Goal: Task Accomplishment & Management: Use online tool/utility

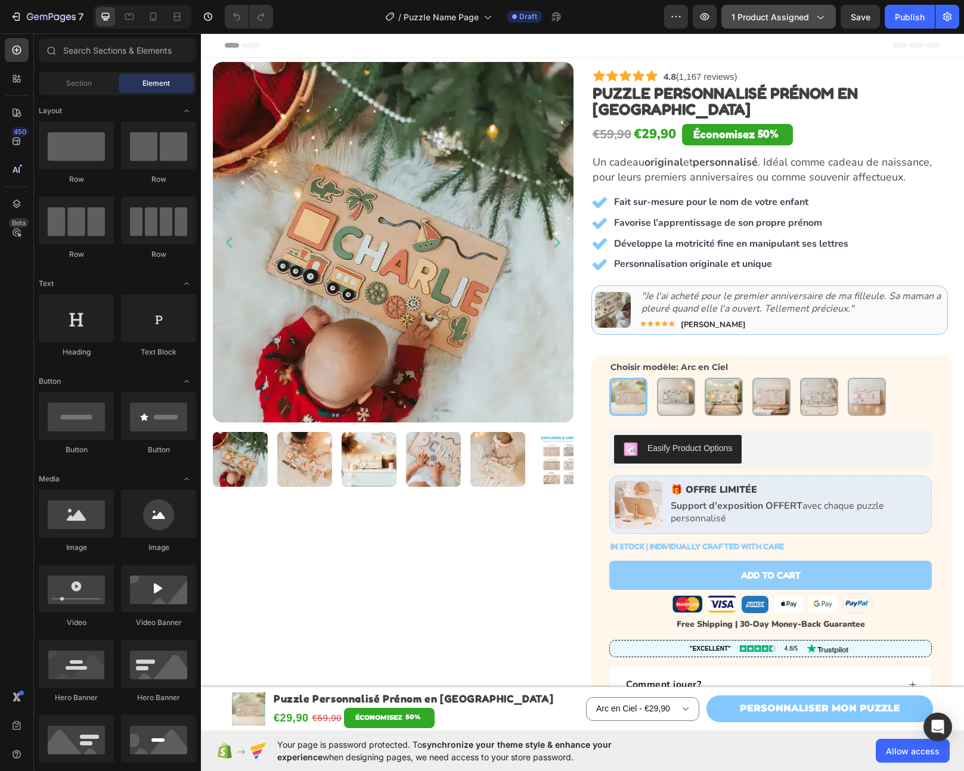
click at [787, 20] on span "1 product assigned" at bounding box center [769, 17] width 77 height 13
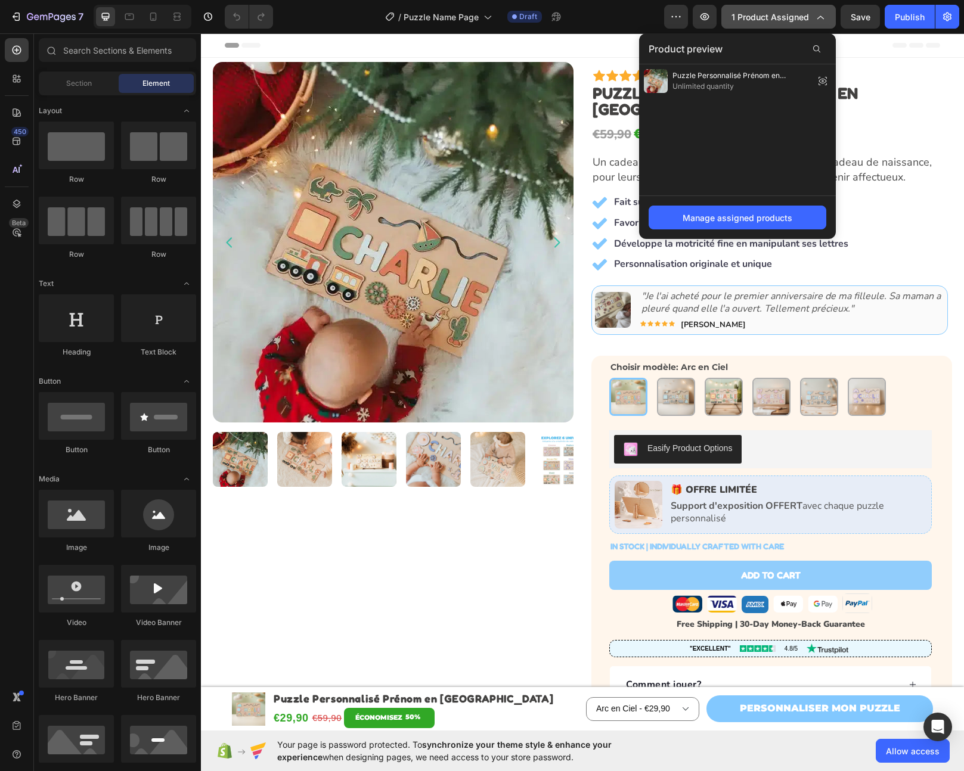
click at [810, 19] on div "1 product assigned" at bounding box center [778, 17] width 94 height 13
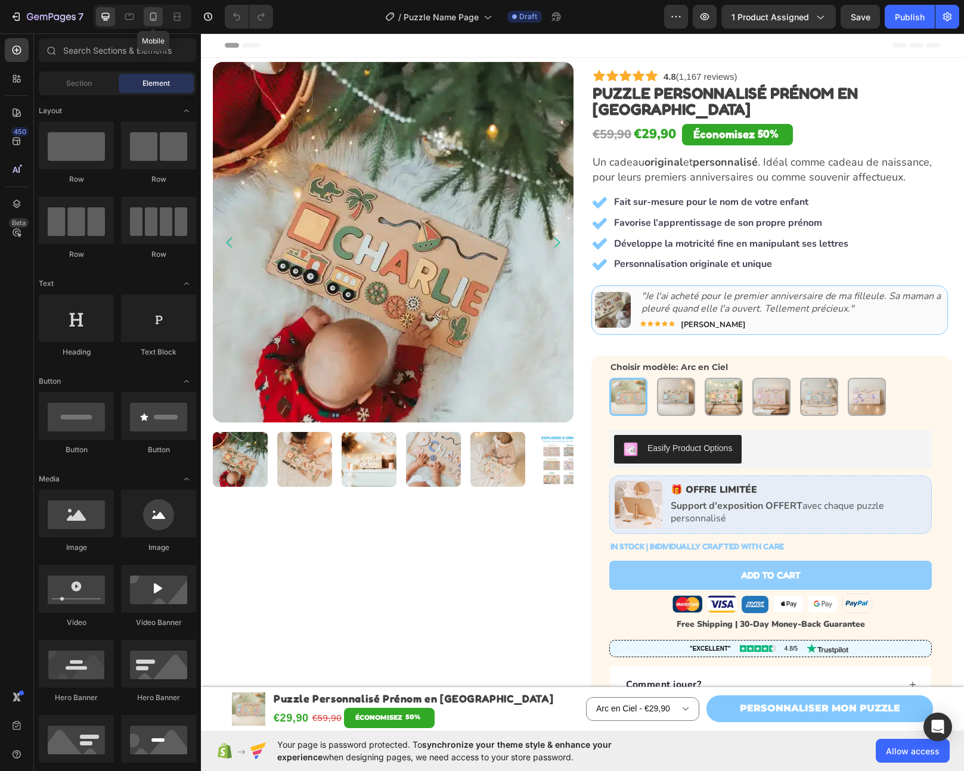
click at [154, 9] on div at bounding box center [153, 16] width 19 height 19
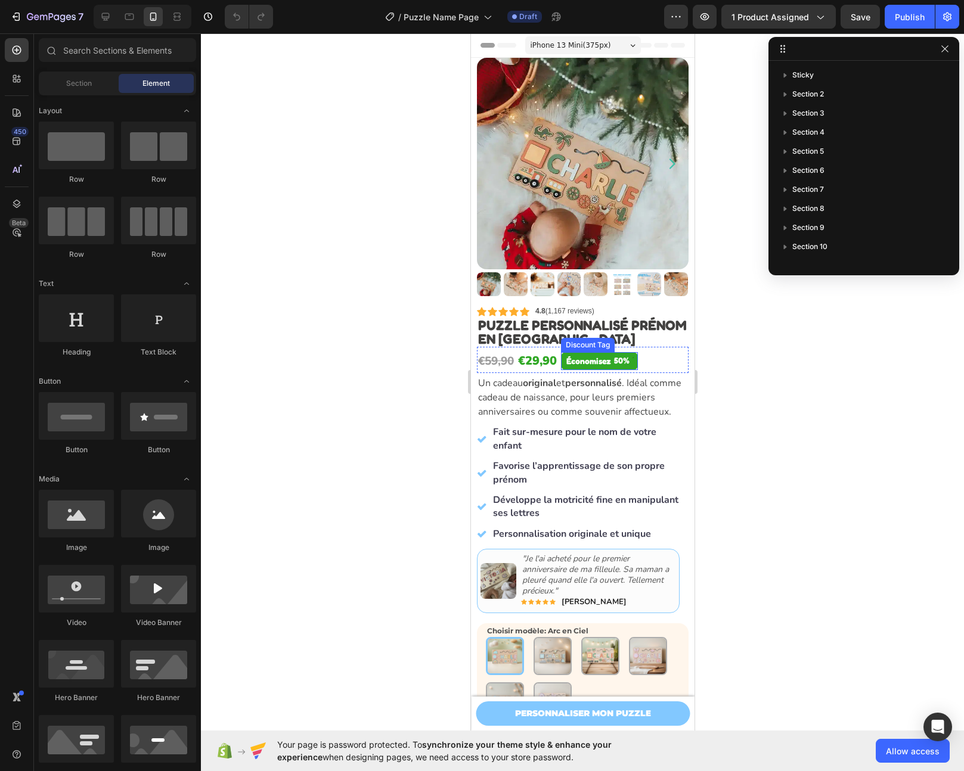
scroll to position [241, 0]
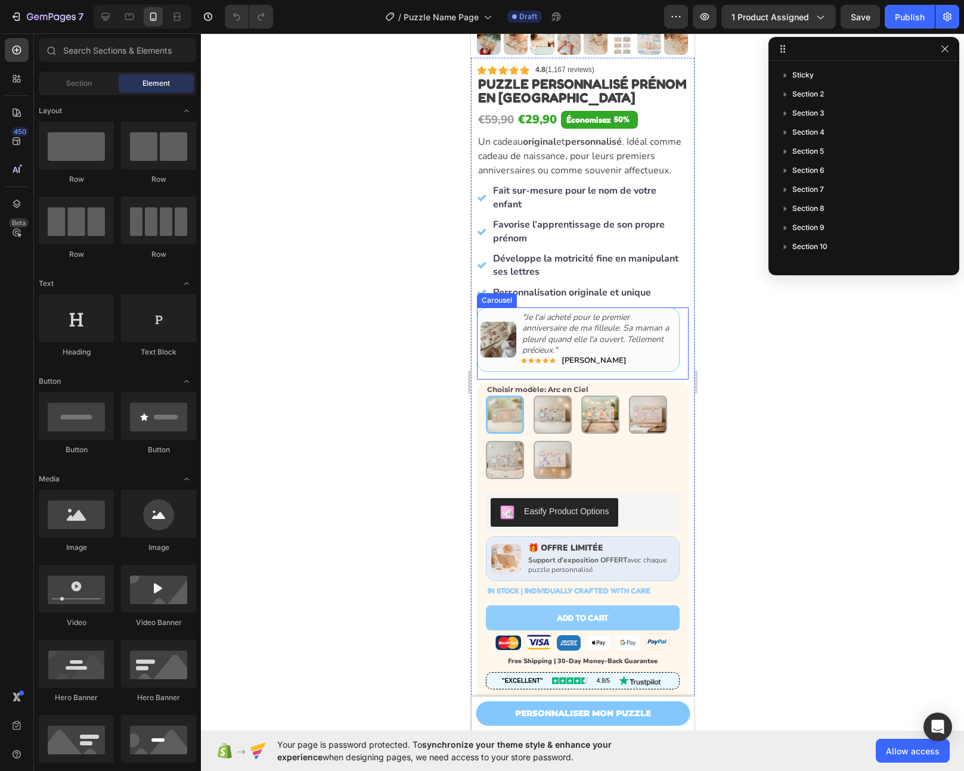
click at [662, 349] on icon "Carousel Next Arrow" at bounding box center [669, 343] width 15 height 15
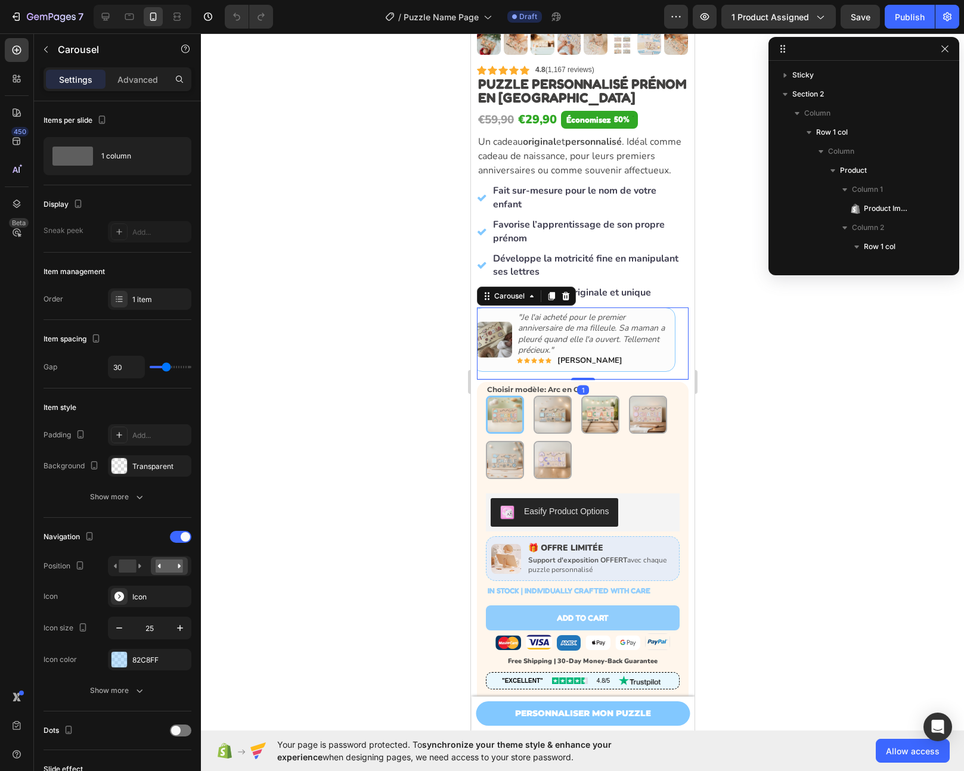
scroll to position [225, 0]
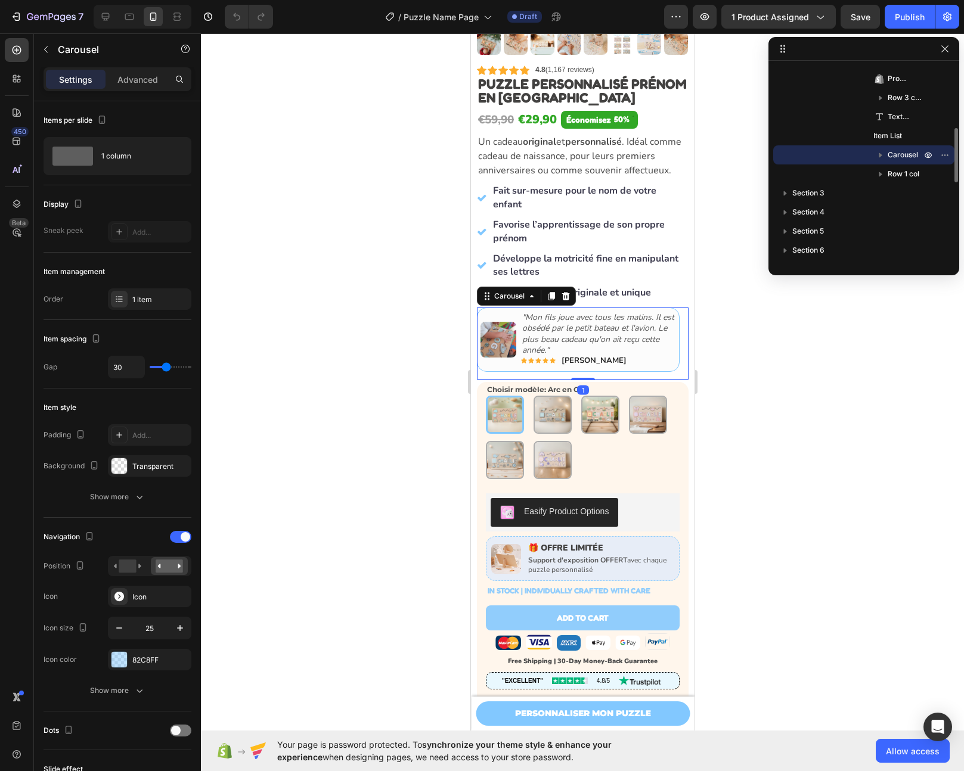
click at [662, 349] on icon "Carousel Next Arrow" at bounding box center [669, 343] width 15 height 15
click at [493, 346] on icon "Carousel Back Arrow" at bounding box center [495, 343] width 12 height 12
click at [662, 350] on icon "Carousel Next Arrow" at bounding box center [669, 343] width 15 height 15
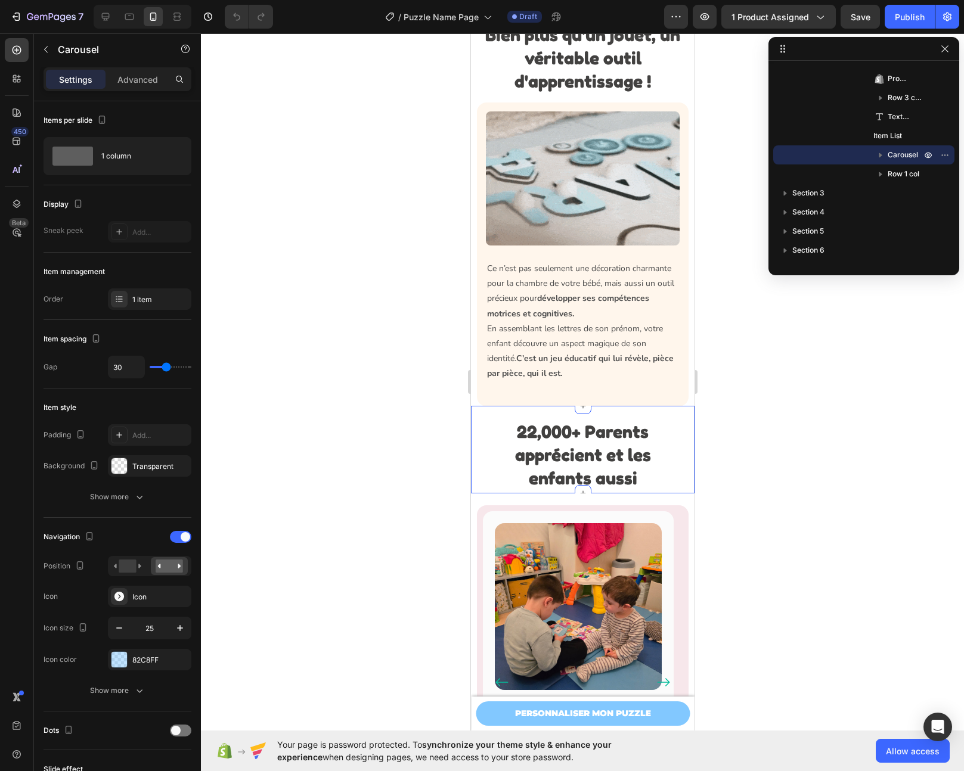
scroll to position [2211, 0]
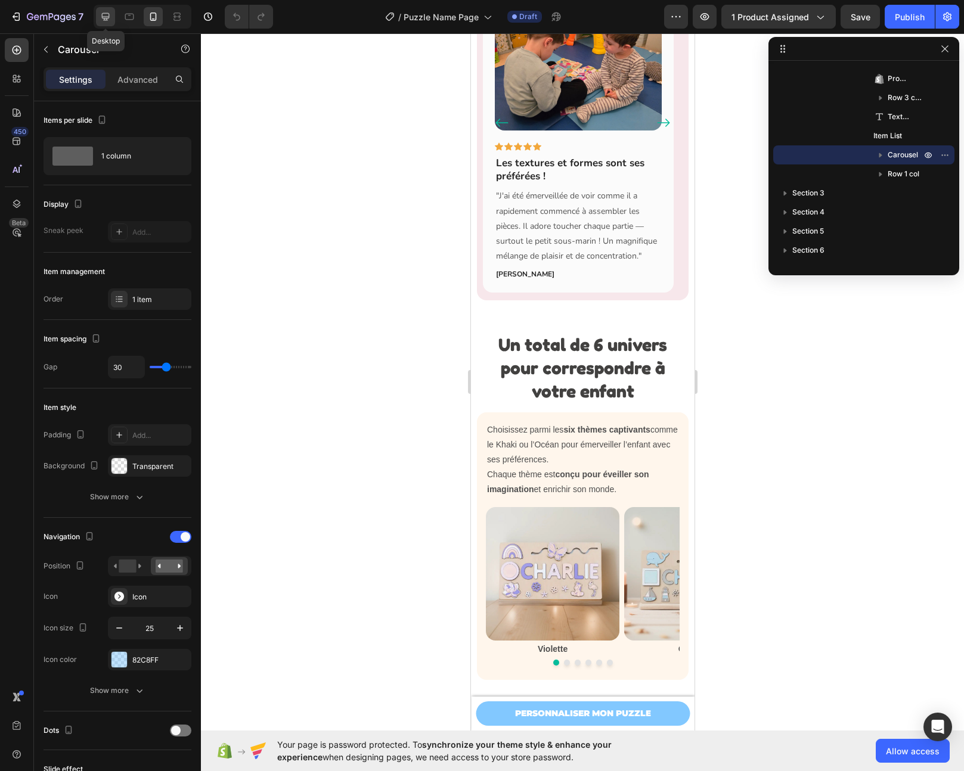
click at [107, 16] on icon at bounding box center [106, 17] width 8 height 8
type input "1200"
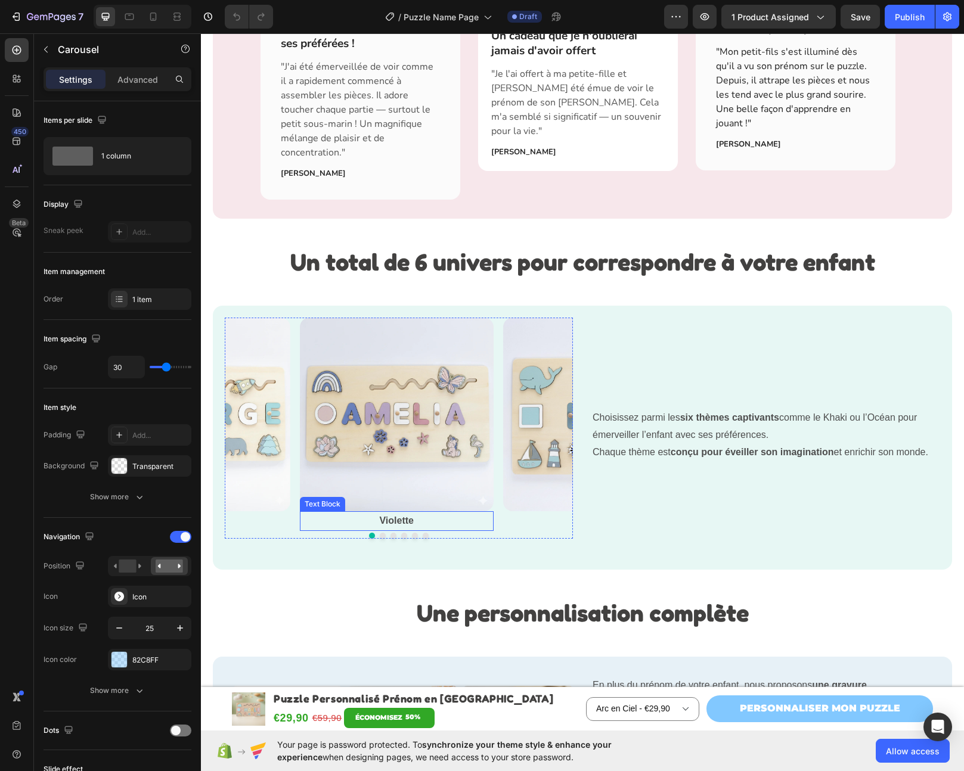
scroll to position [2417, 0]
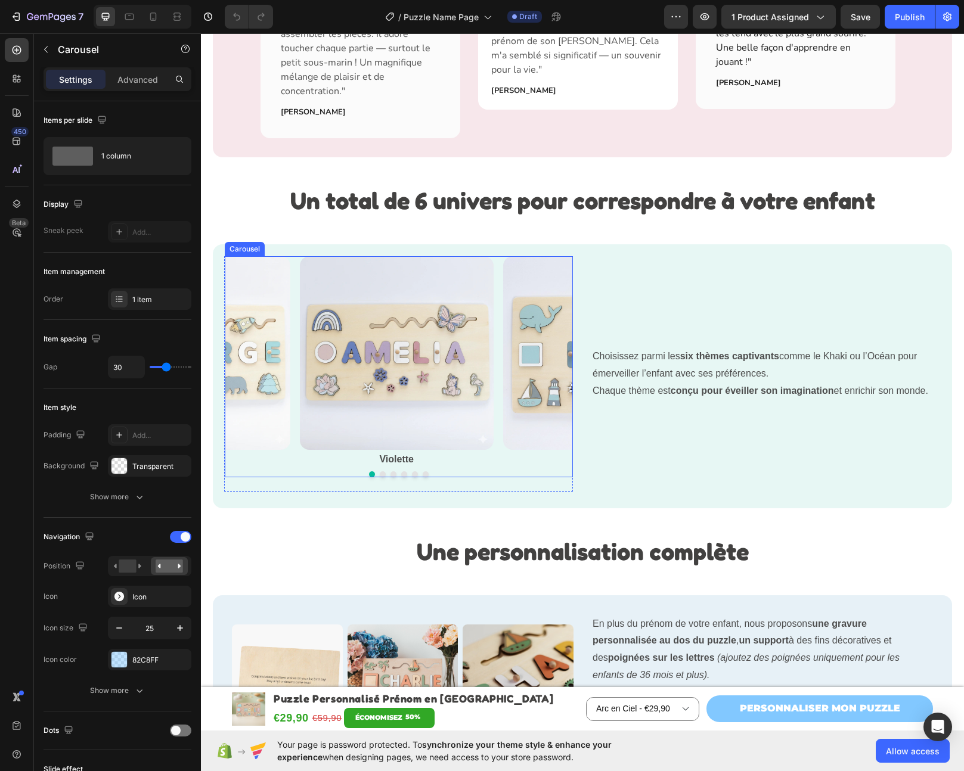
click at [401, 472] on button "Dot" at bounding box center [404, 475] width 6 height 6
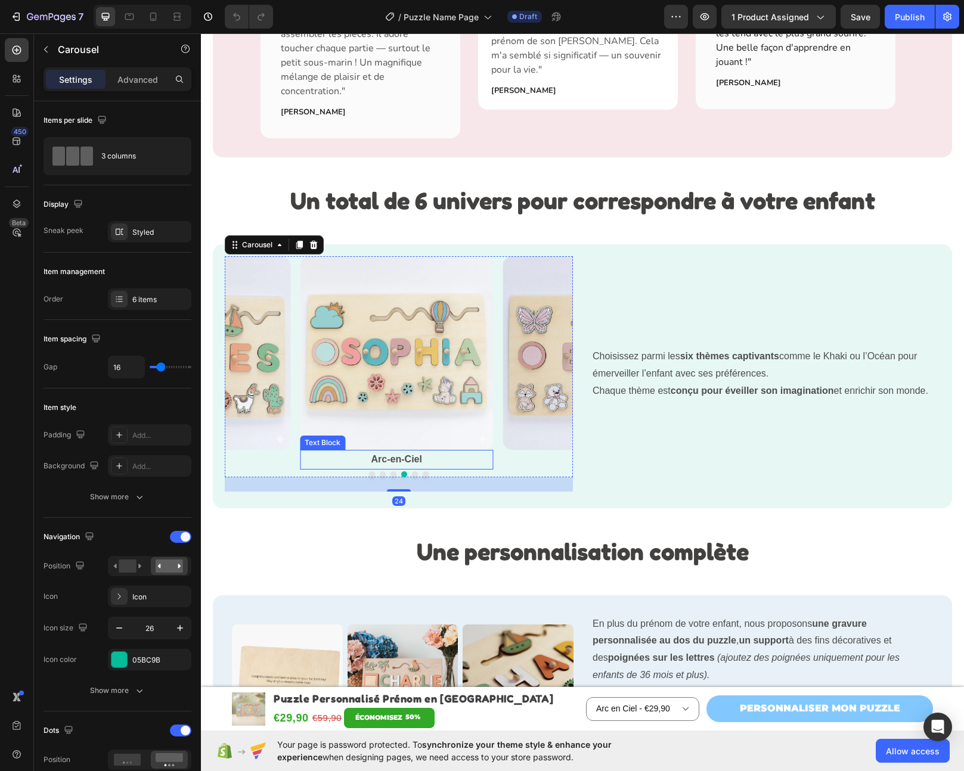
click at [404, 455] on div "Arc-en-Ciel Text Block" at bounding box center [397, 460] width 194 height 20
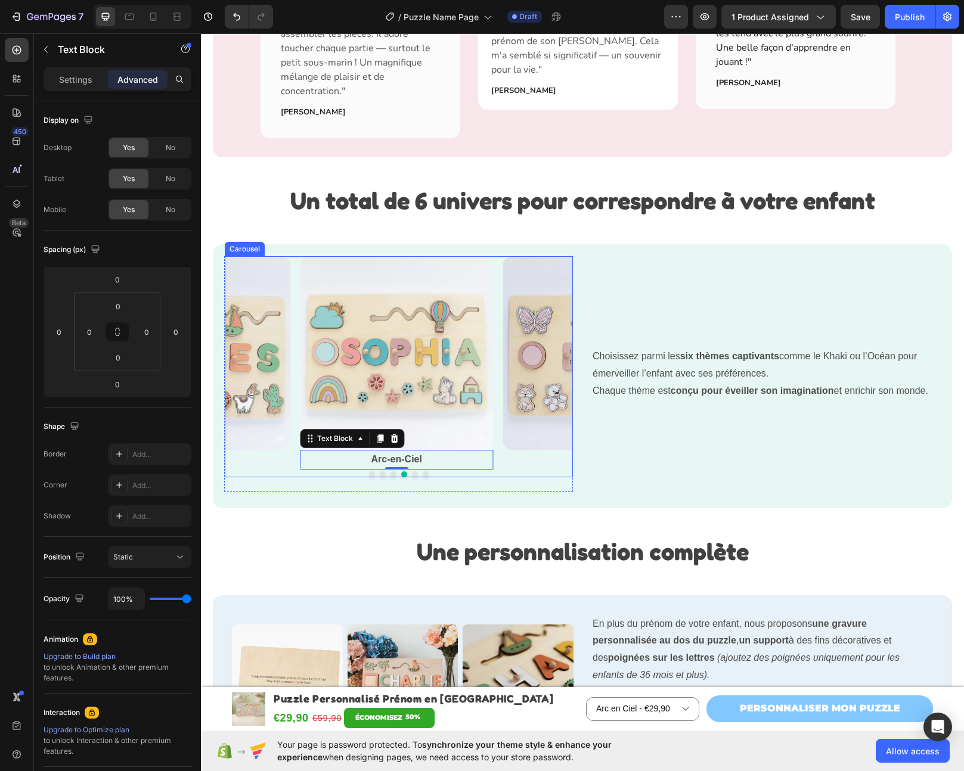
click at [412, 472] on button "Dot" at bounding box center [415, 475] width 6 height 6
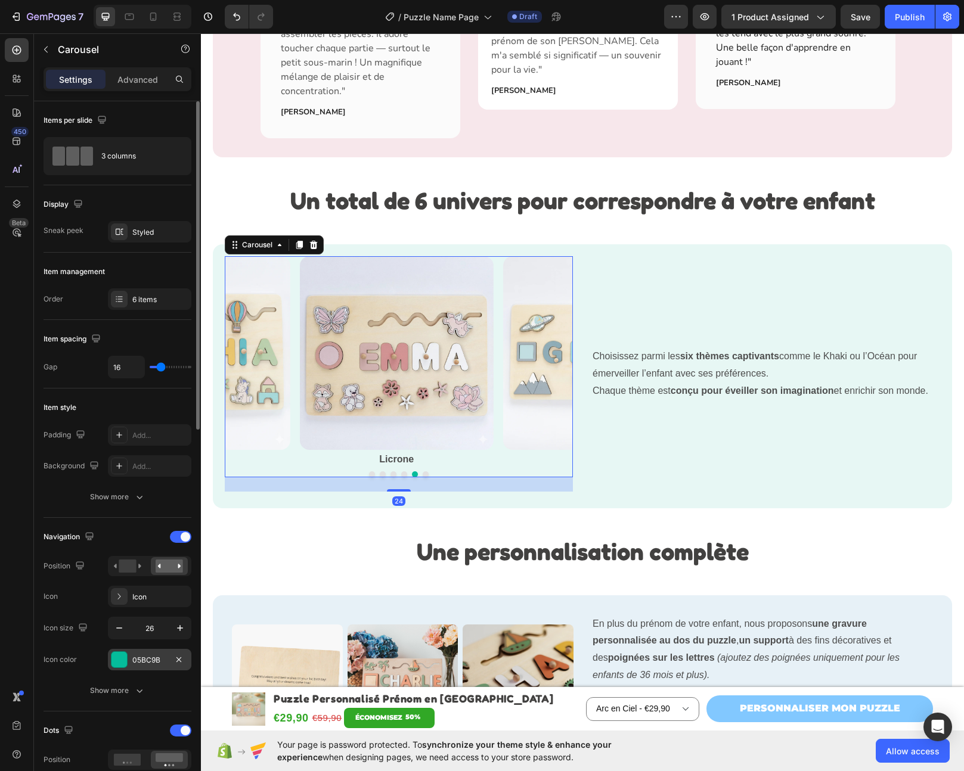
click at [142, 660] on div "05BC9B" at bounding box center [149, 660] width 35 height 11
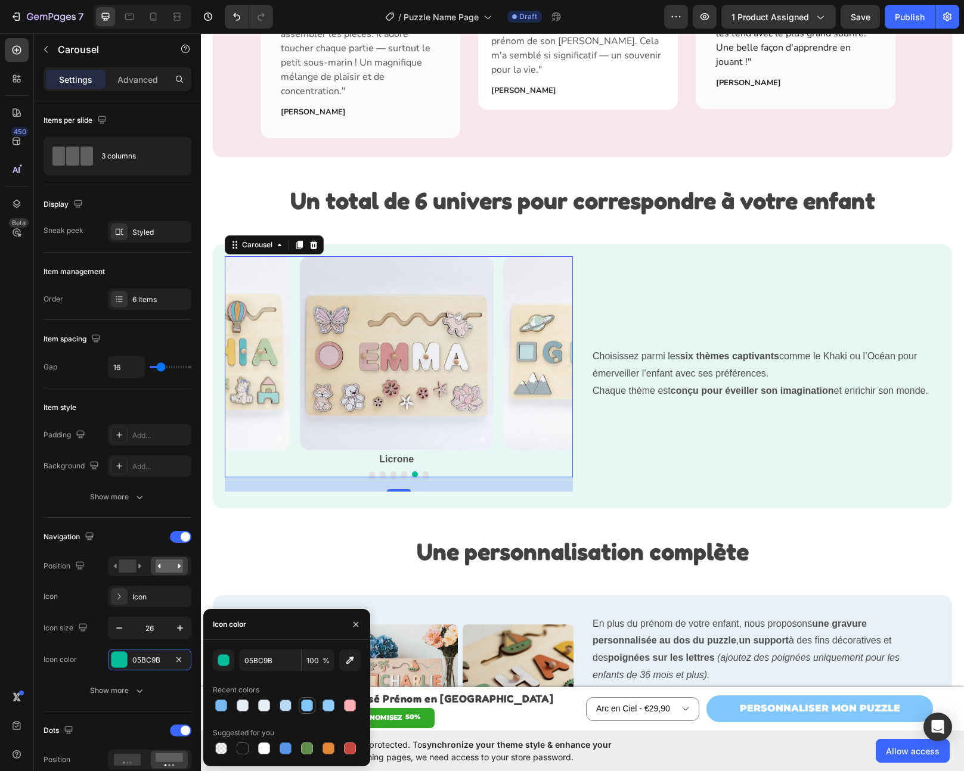
click at [305, 705] on div at bounding box center [307, 706] width 12 height 12
type input "82C8FF"
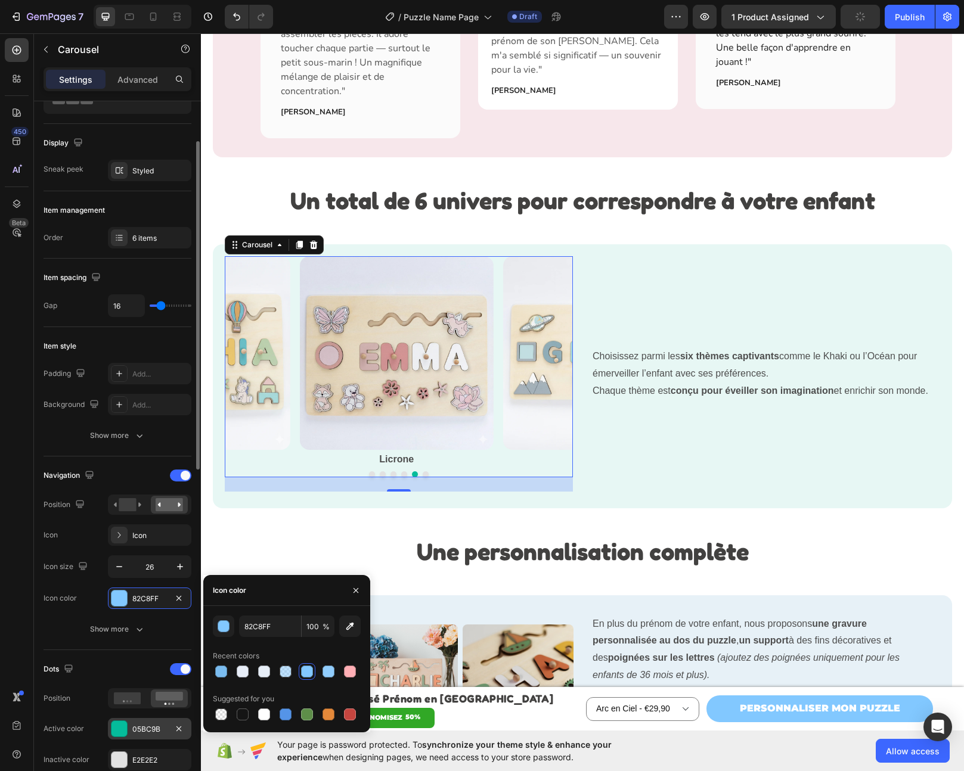
scroll to position [148, 0]
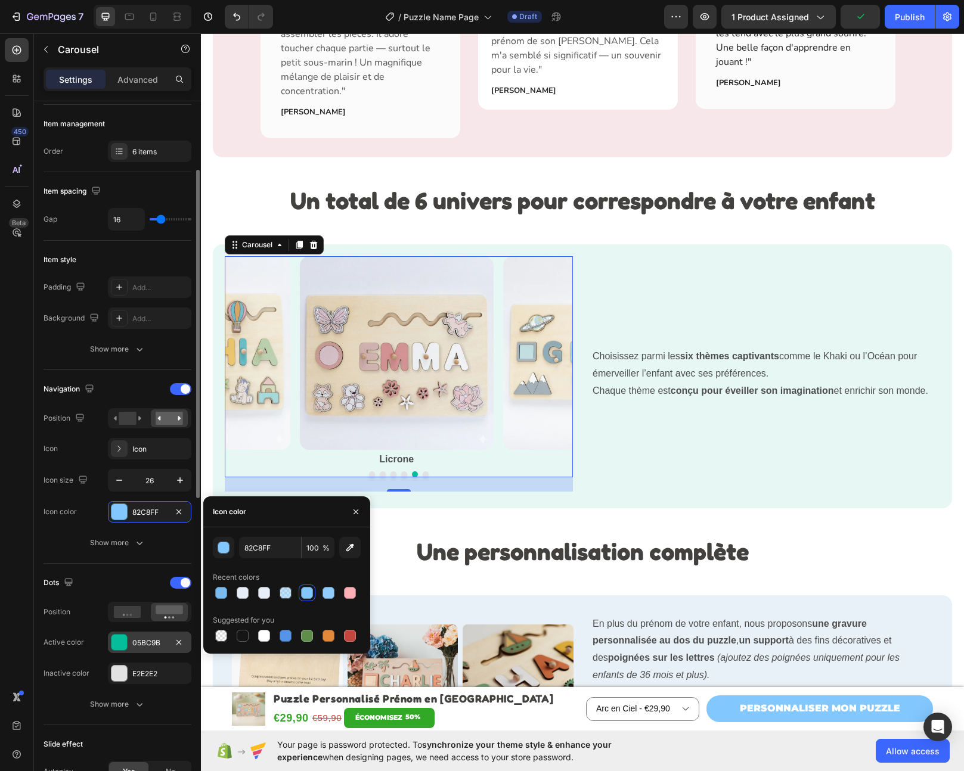
click at [144, 646] on div "05BC9B" at bounding box center [149, 643] width 35 height 11
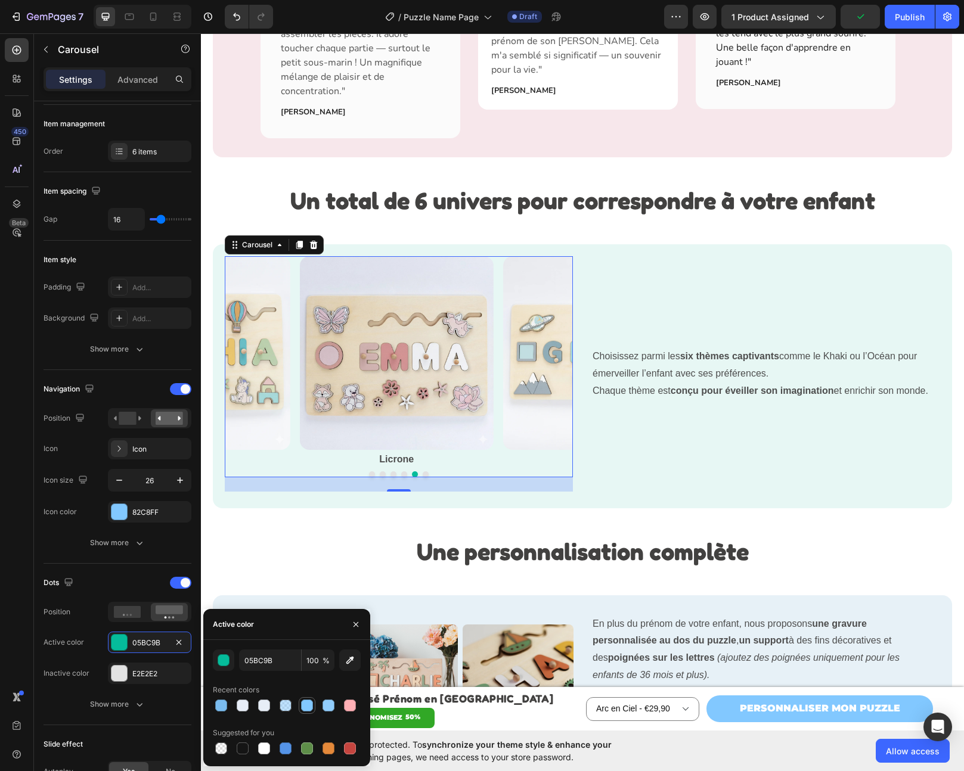
click at [311, 706] on div at bounding box center [307, 706] width 12 height 12
type input "82C8FF"
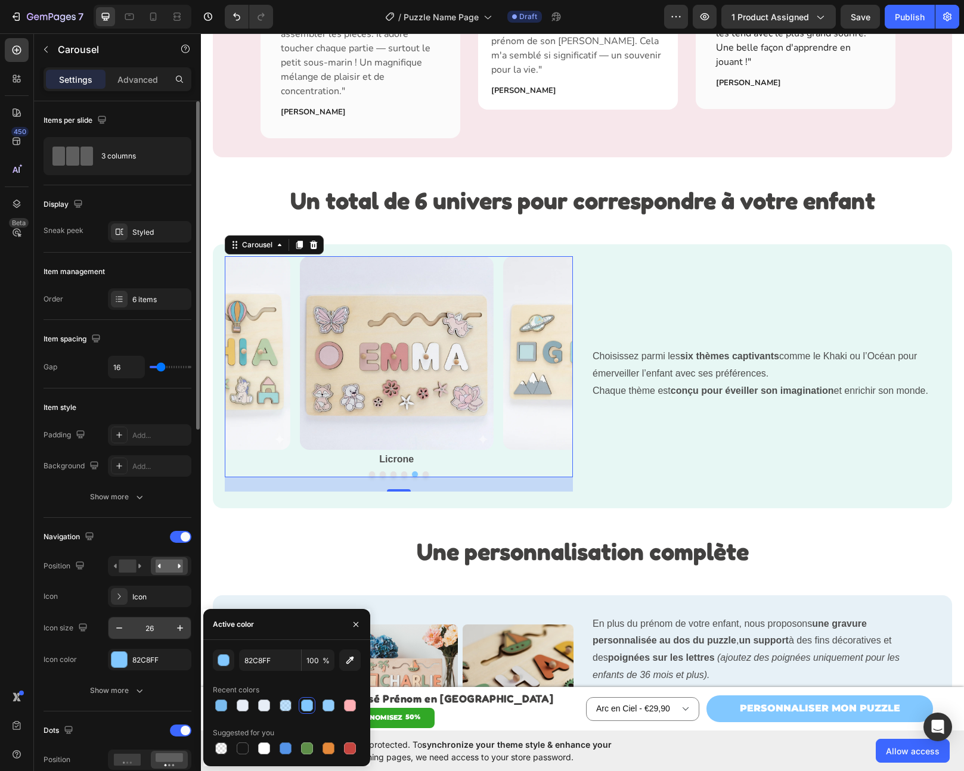
scroll to position [173, 0]
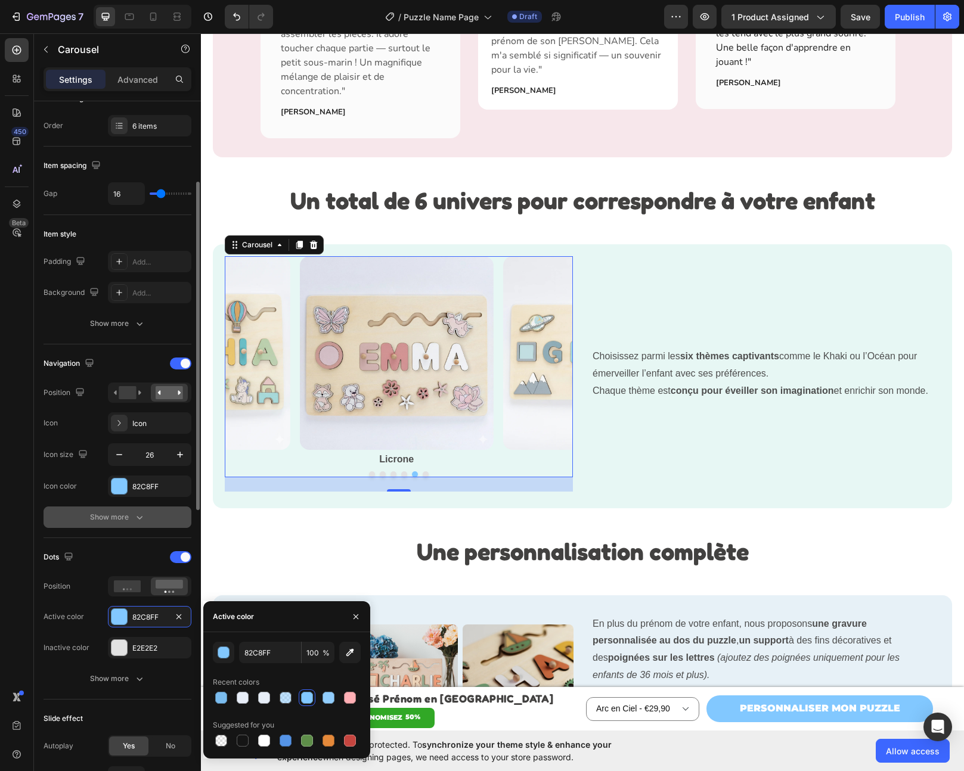
click at [137, 509] on button "Show more" at bounding box center [118, 517] width 148 height 21
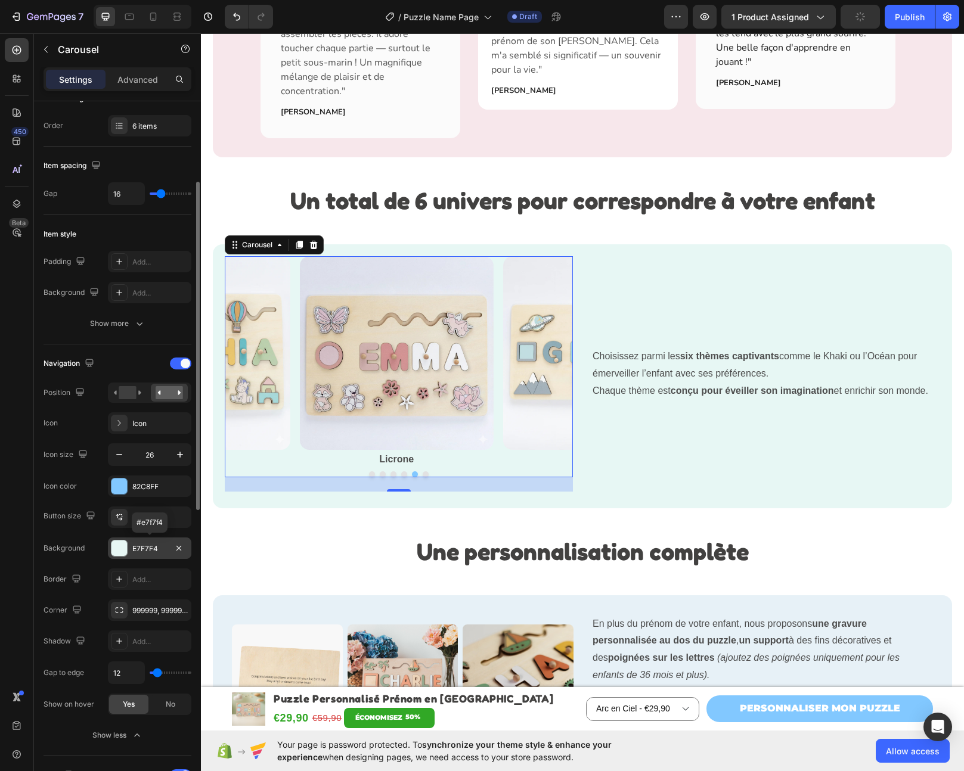
click at [140, 542] on div "E7F7F4" at bounding box center [149, 548] width 83 height 21
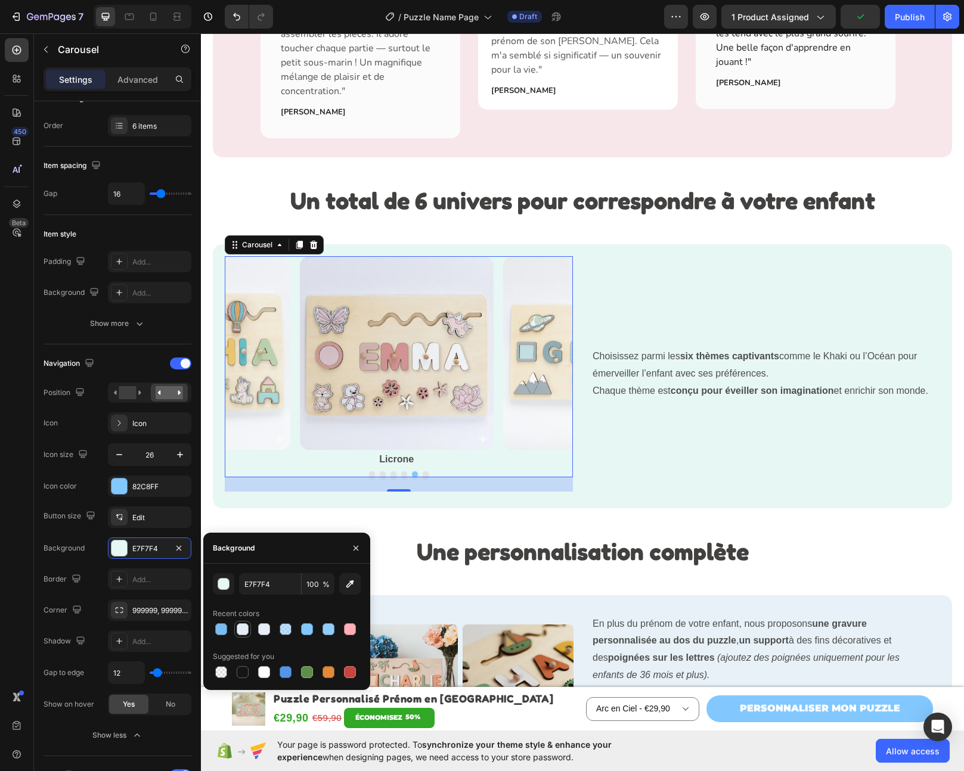
click at [241, 627] on div at bounding box center [243, 630] width 12 height 12
type input "E7EDF7"
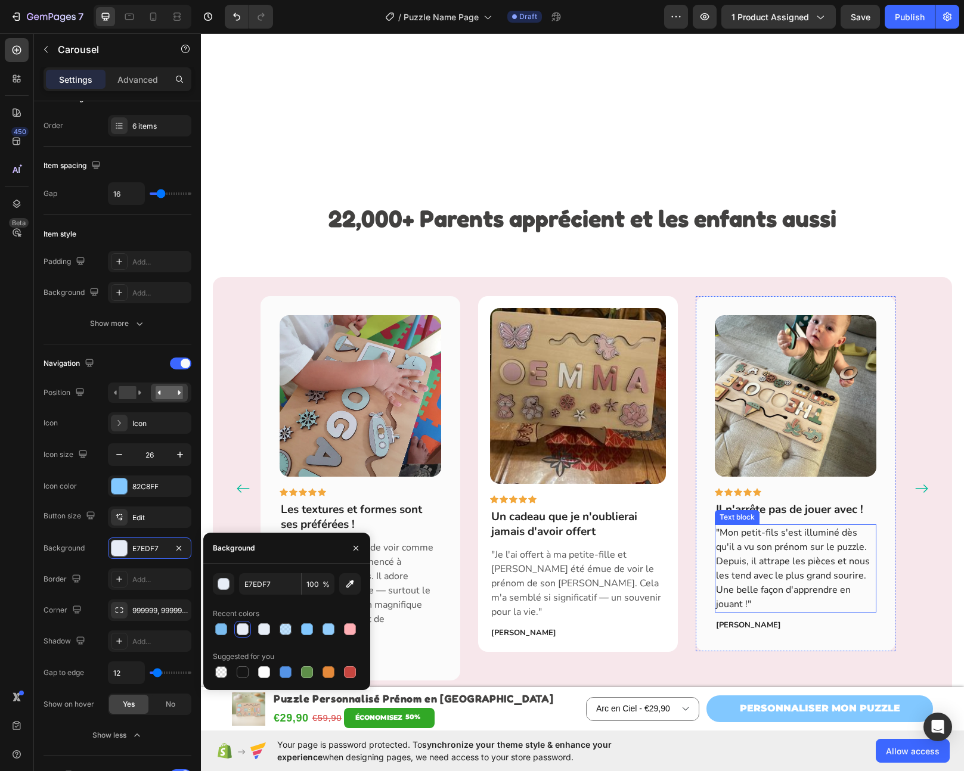
scroll to position [1813, 0]
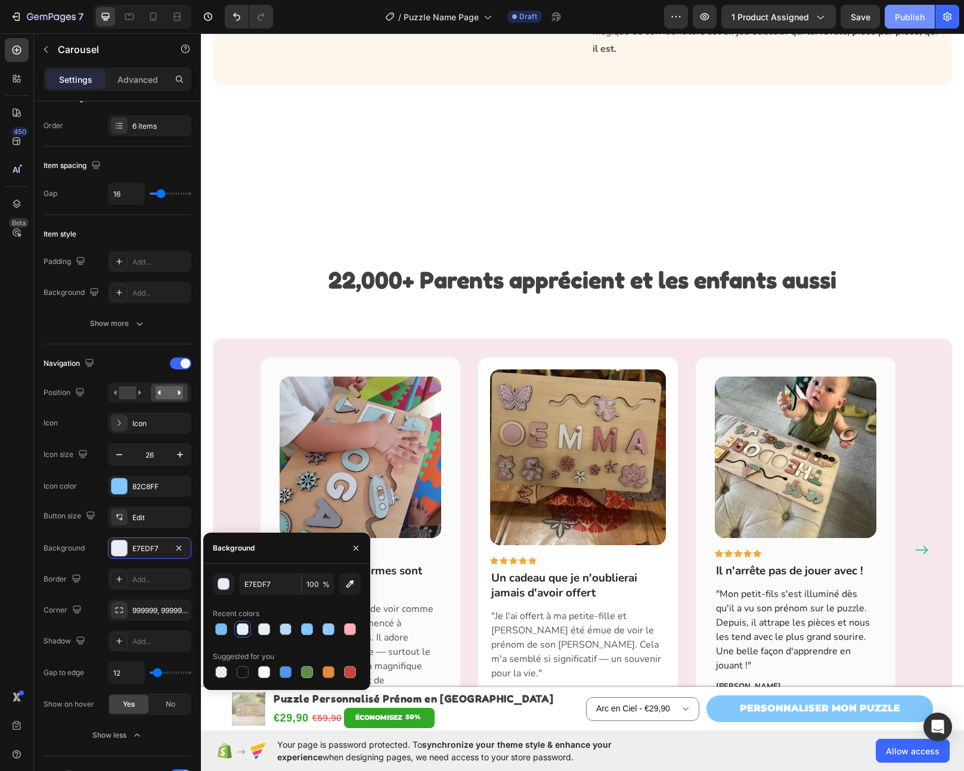
click at [900, 20] on div "Publish" at bounding box center [910, 17] width 30 height 13
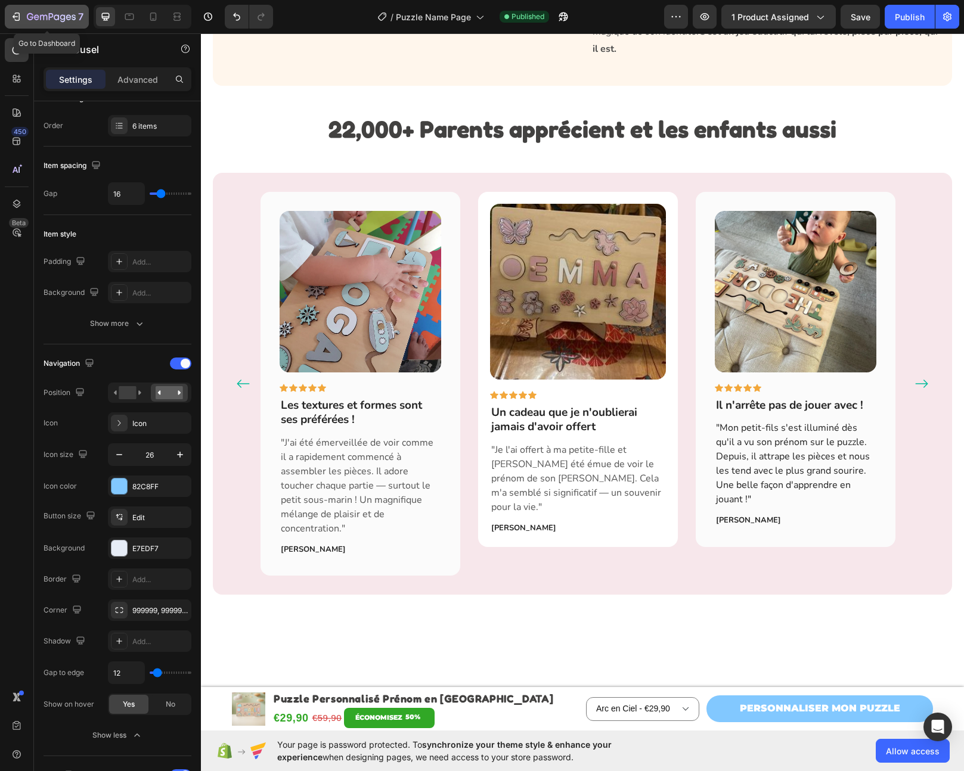
click at [21, 19] on icon "button" at bounding box center [16, 17] width 12 height 12
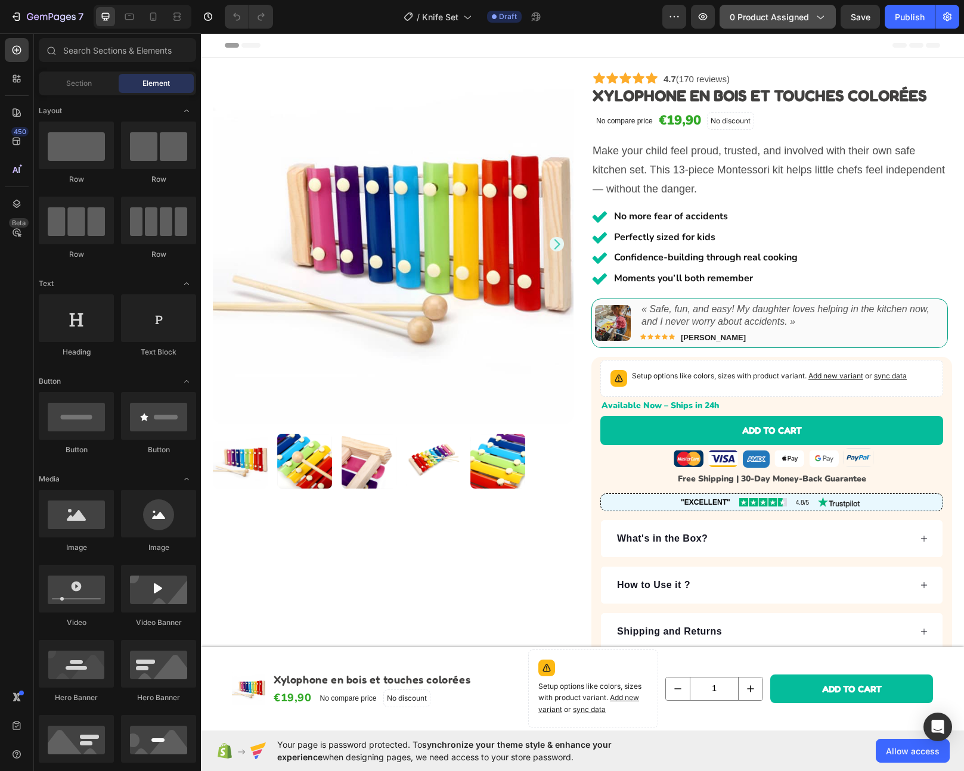
click at [754, 25] on button "0 product assigned" at bounding box center [778, 17] width 116 height 24
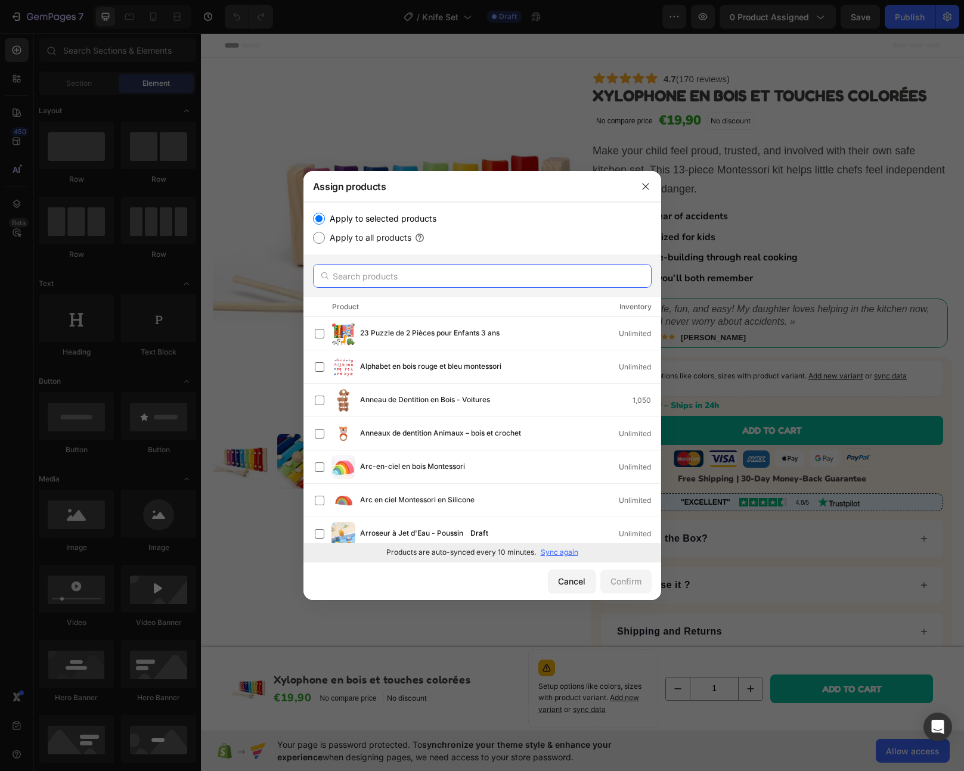
click at [370, 275] on input "text" at bounding box center [482, 276] width 339 height 24
type input "couteau"
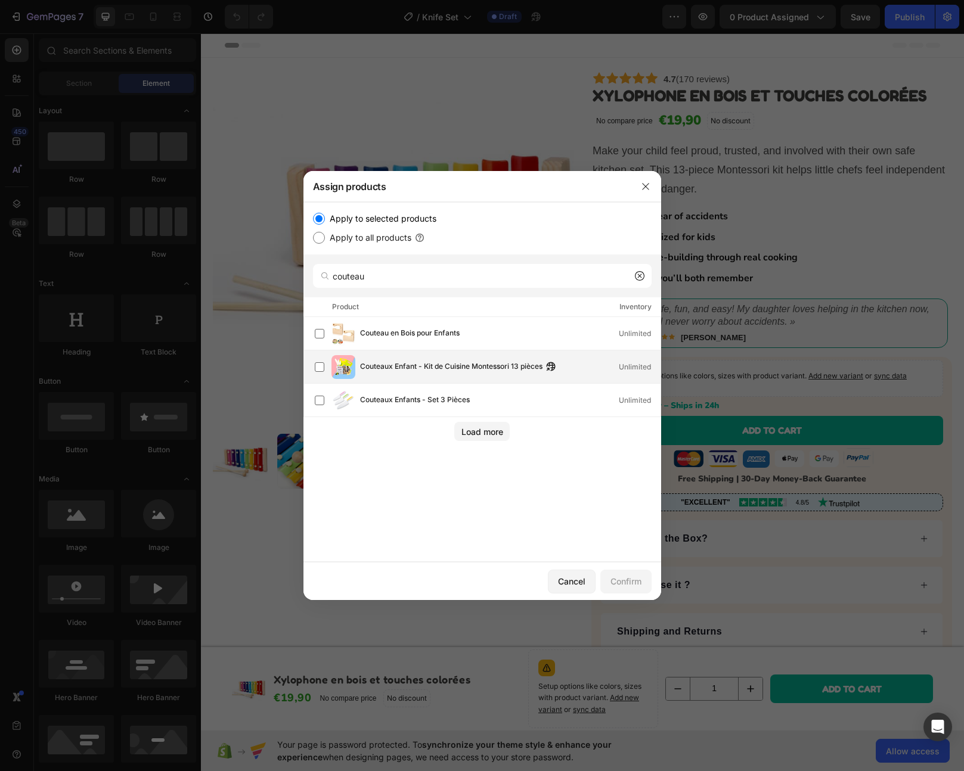
click at [433, 369] on span "Couteaux Enfant - Kit de Cuisine Montessori 13 pièces" at bounding box center [451, 367] width 182 height 13
click at [618, 582] on div "Confirm" at bounding box center [625, 581] width 31 height 13
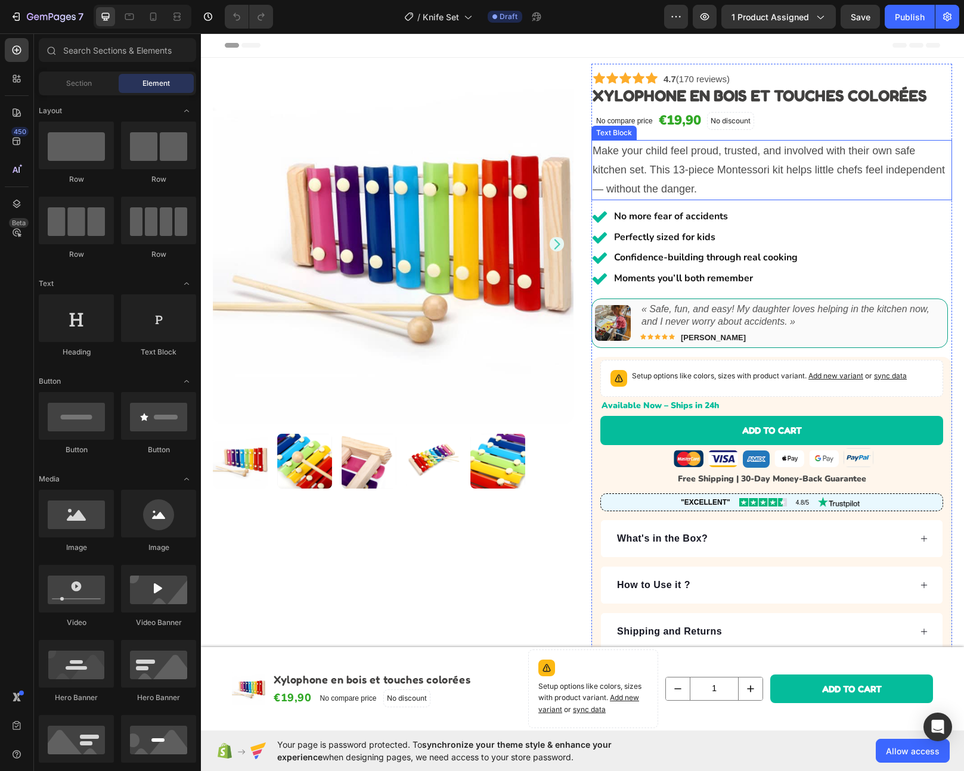
click at [440, 156] on img at bounding box center [393, 244] width 361 height 361
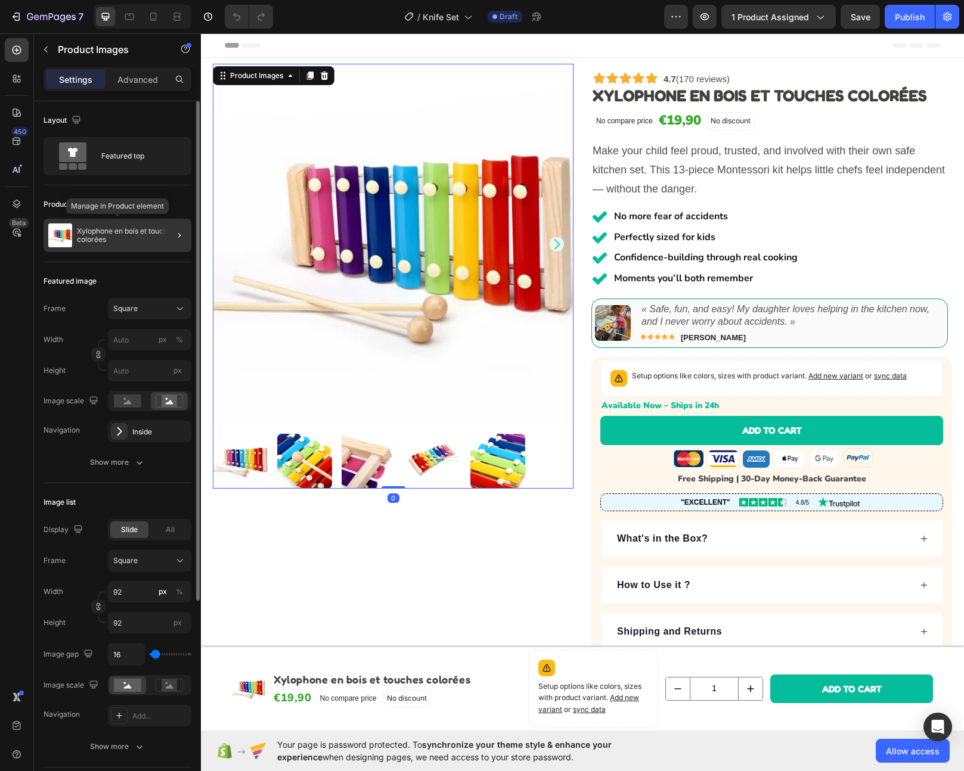
click at [146, 229] on p "Xylophone en bois et touches colorées" at bounding box center [132, 235] width 110 height 17
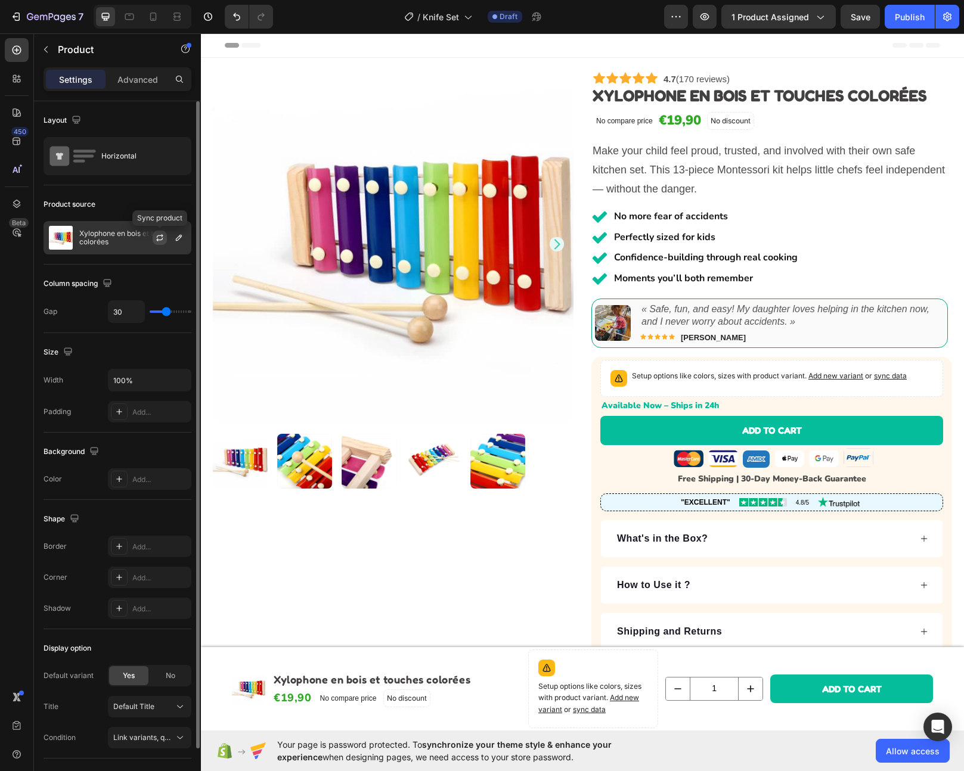
click at [165, 237] on button "button" at bounding box center [160, 238] width 14 height 14
click at [171, 237] on div at bounding box center [164, 238] width 52 height 32
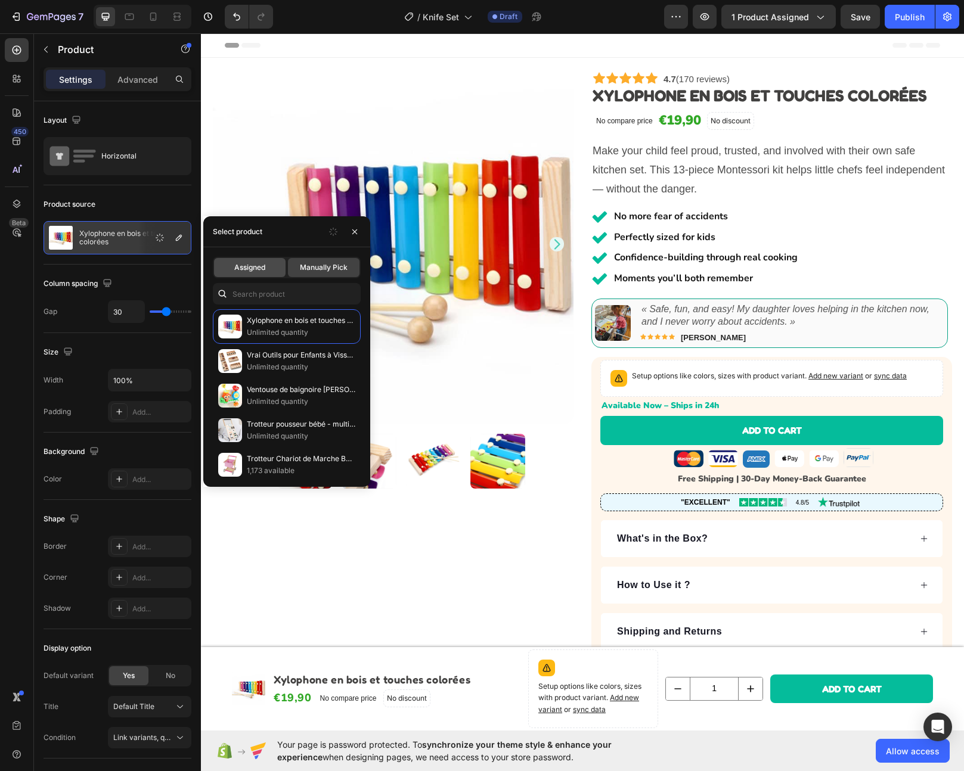
click at [269, 270] on div "Assigned" at bounding box center [250, 267] width 72 height 19
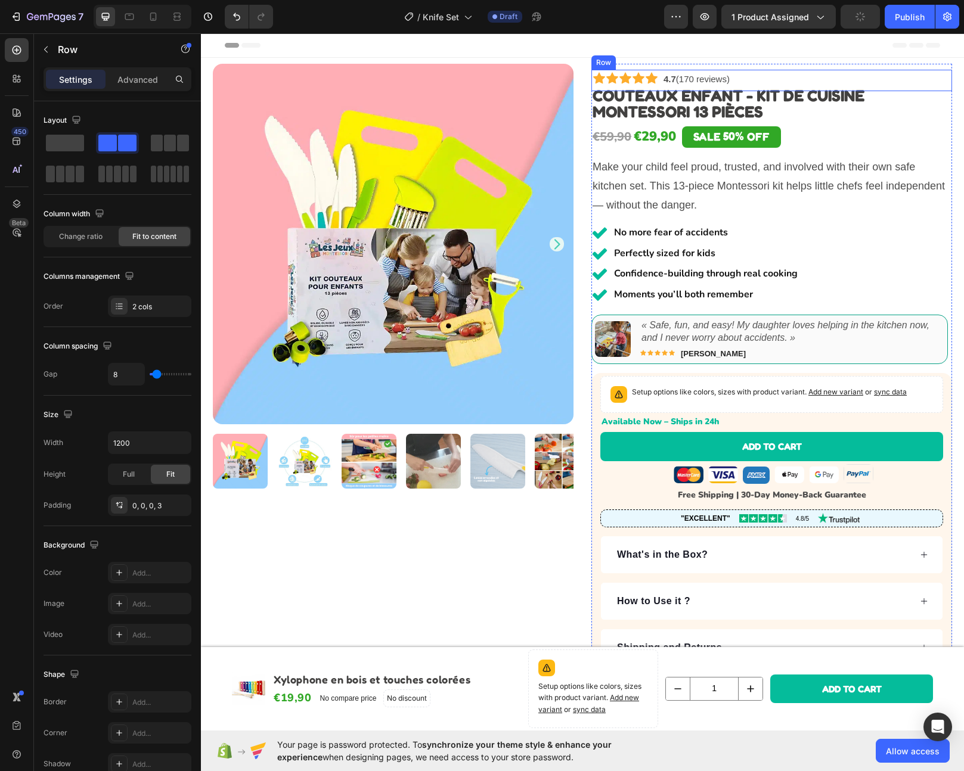
click at [773, 79] on div "Icon Icon Icon Icon Icon Icon List 4.7 (170 reviews) Text Block 4.7 based on 4,…" at bounding box center [771, 80] width 361 height 21
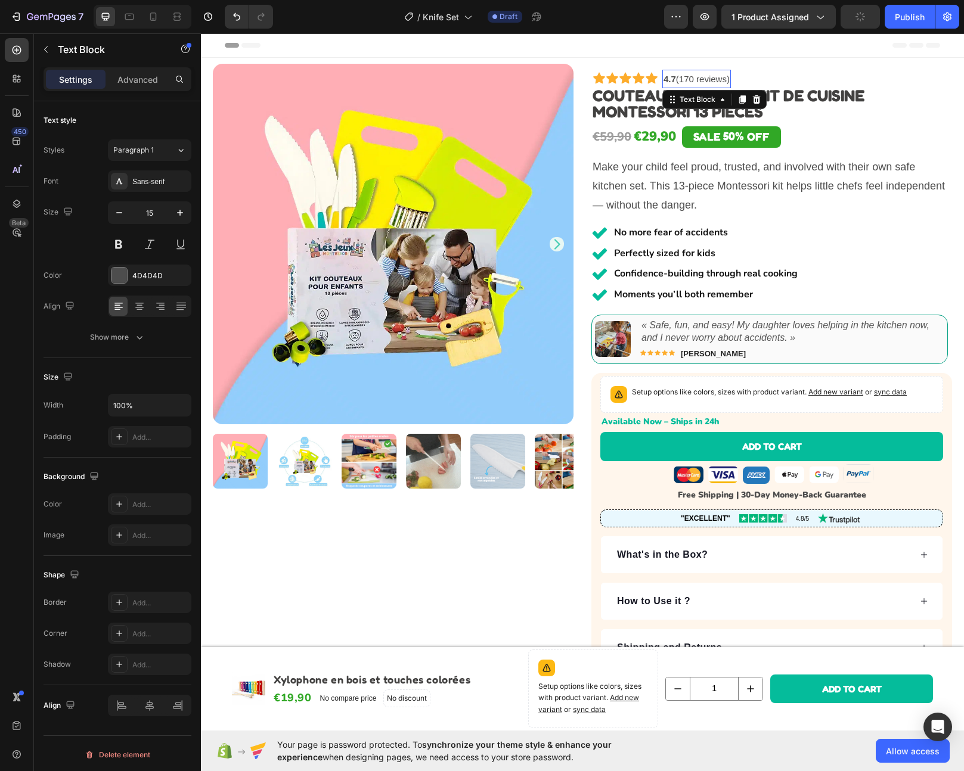
click at [687, 80] on link "4.7 (170 reviews)" at bounding box center [696, 79] width 66 height 10
click at [686, 78] on link "4.7 (170 reviews)" at bounding box center [696, 79] width 66 height 10
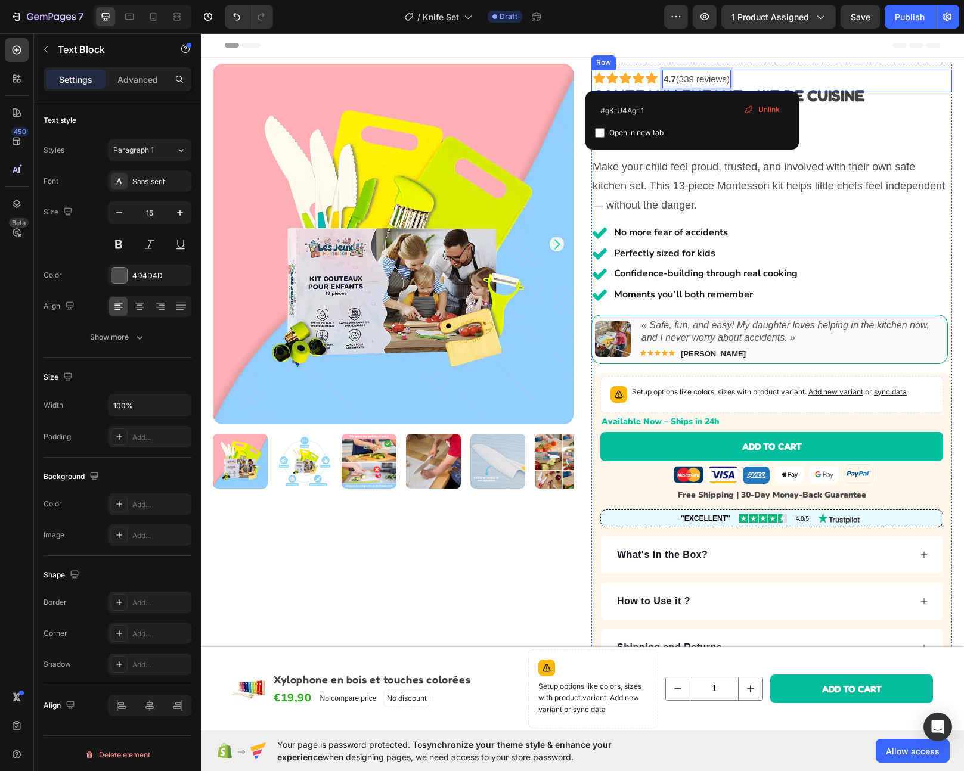
click at [762, 76] on div "Icon Icon Icon Icon Icon Icon List 4.7 (339 reviews) Text Block 5 4.7 based on …" at bounding box center [771, 80] width 361 height 21
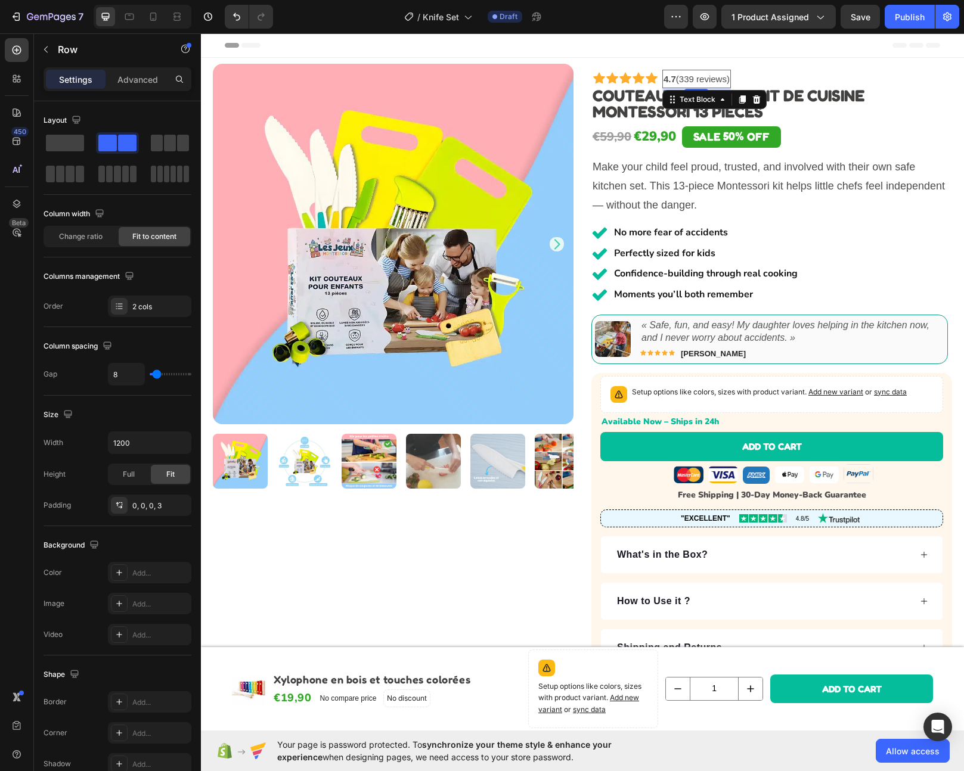
click at [708, 77] on link "4.7 (339 reviews)" at bounding box center [696, 79] width 66 height 10
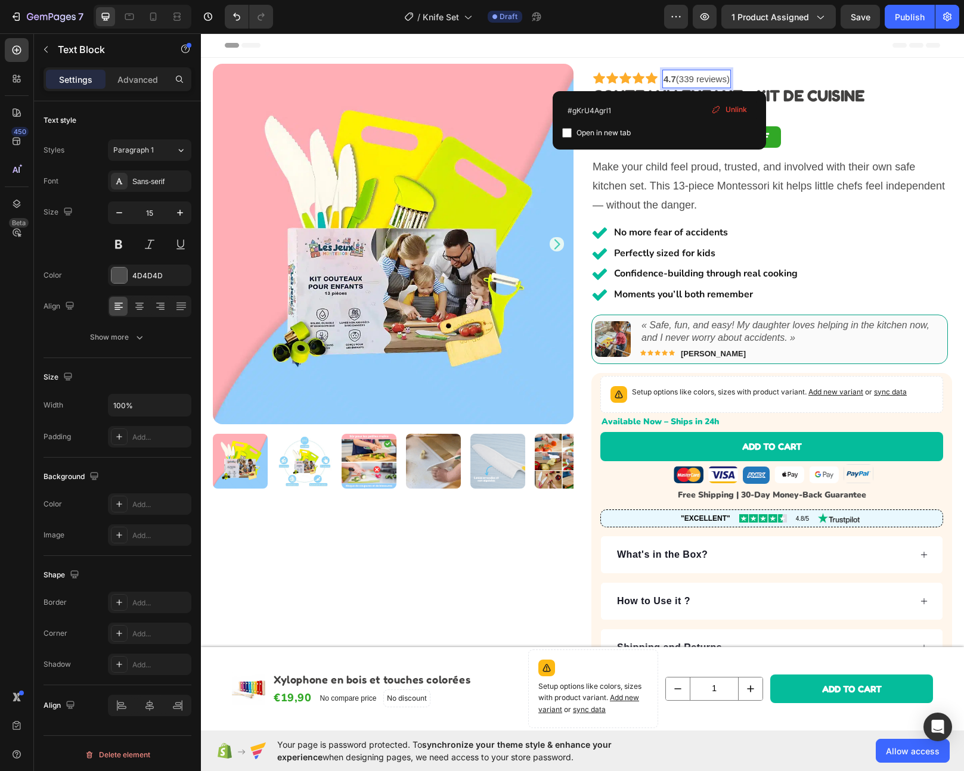
click at [715, 80] on link "4.7 (339 reviews)" at bounding box center [696, 79] width 66 height 10
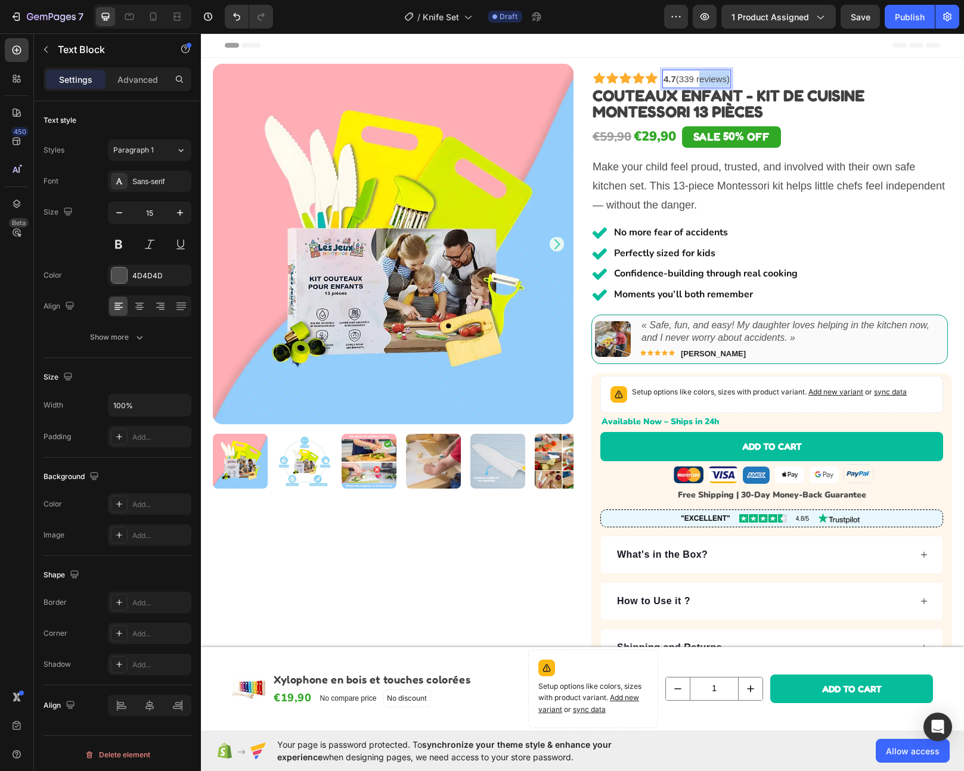
click at [715, 80] on link "4.7 (339 reviews)" at bounding box center [696, 79] width 66 height 10
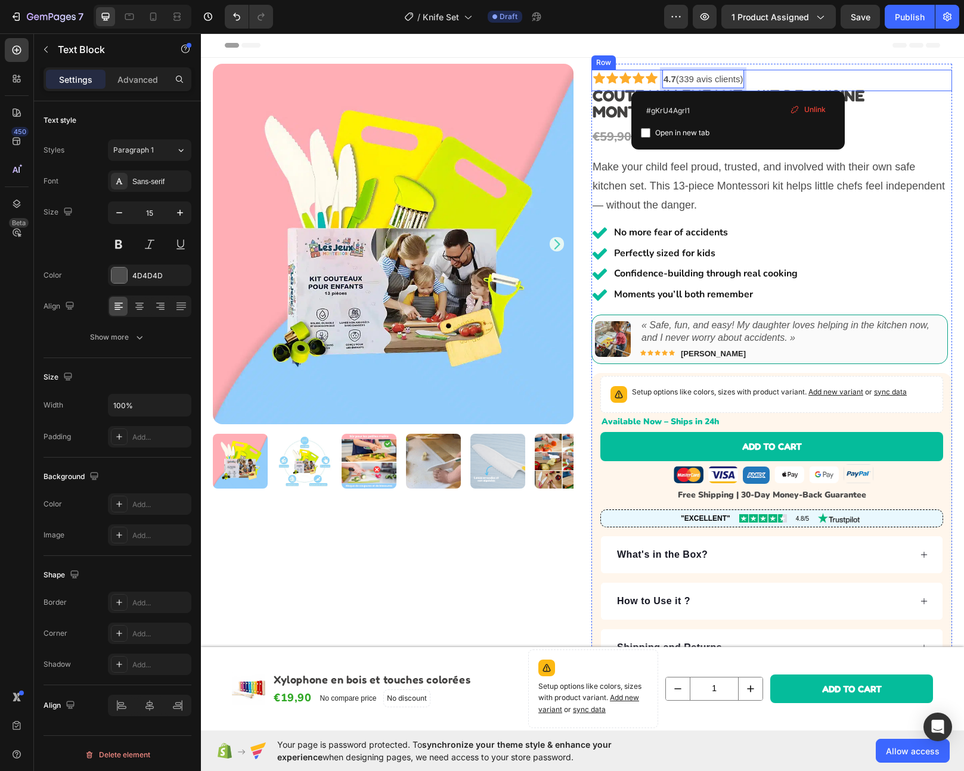
click at [753, 72] on div "Icon Icon Icon Icon Icon Icon List 4.7 (339 avis clients) Text Block 5 4.7 base…" at bounding box center [771, 80] width 361 height 21
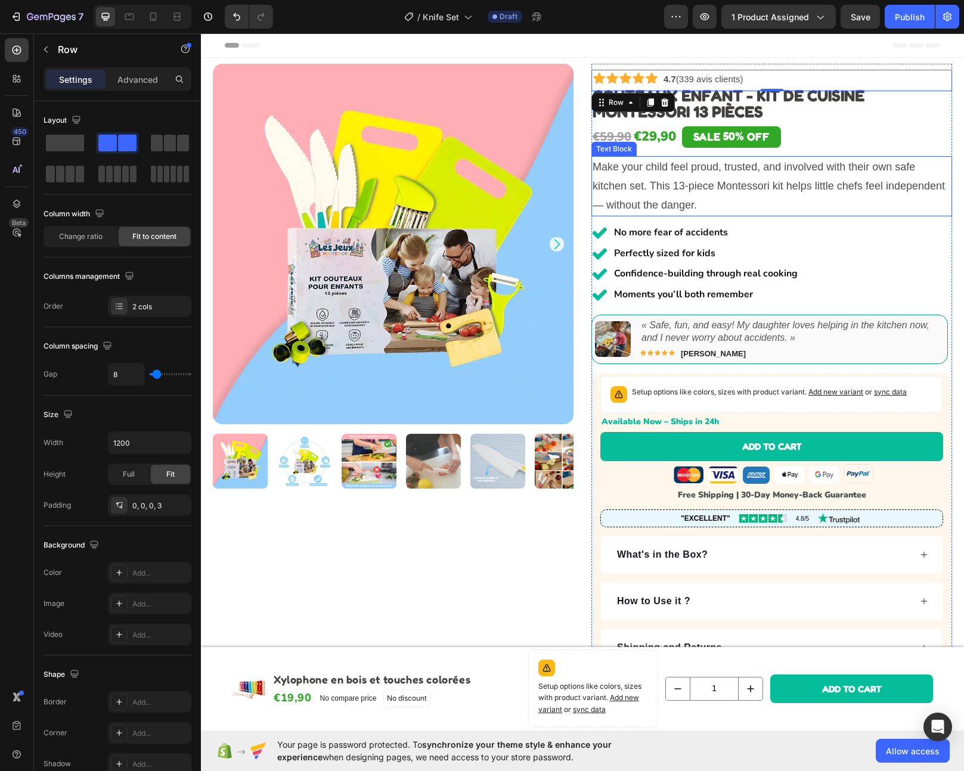
click at [691, 198] on p "Make your child feel proud, trusted, and involved with their own safe kitchen s…" at bounding box center [772, 186] width 358 height 58
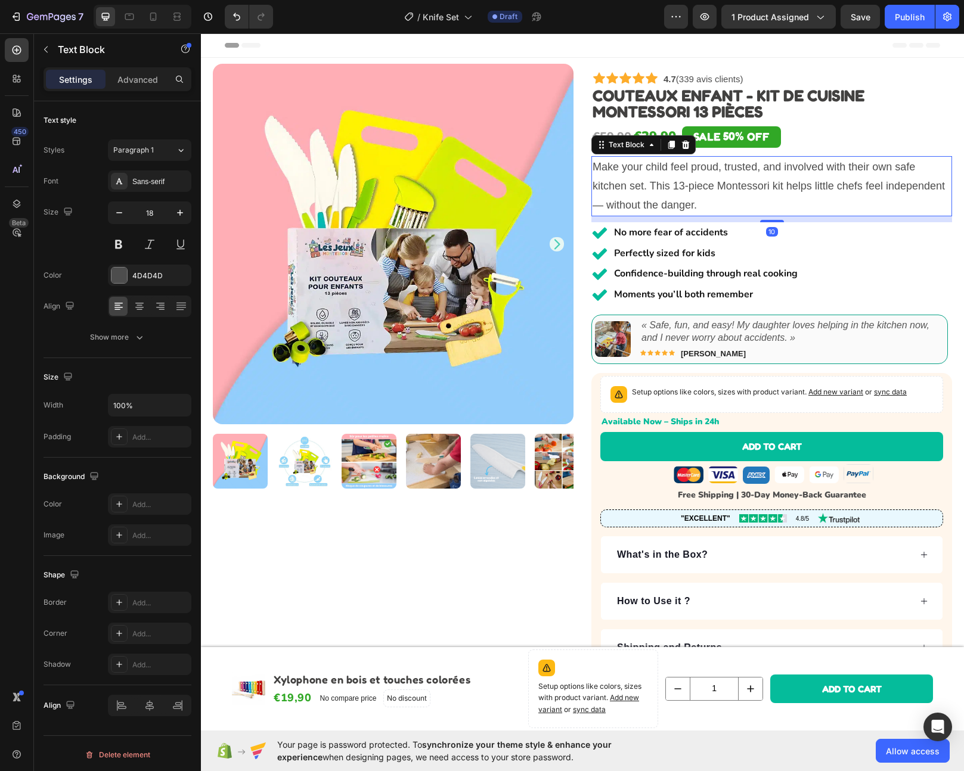
click at [678, 193] on p "Make your child feel proud, trusted, and involved with their own safe kitchen s…" at bounding box center [772, 186] width 358 height 58
click at [711, 200] on p "Offrez à votre enfant la liberté de participer en cuisine avec vous de manière …" at bounding box center [772, 186] width 358 height 58
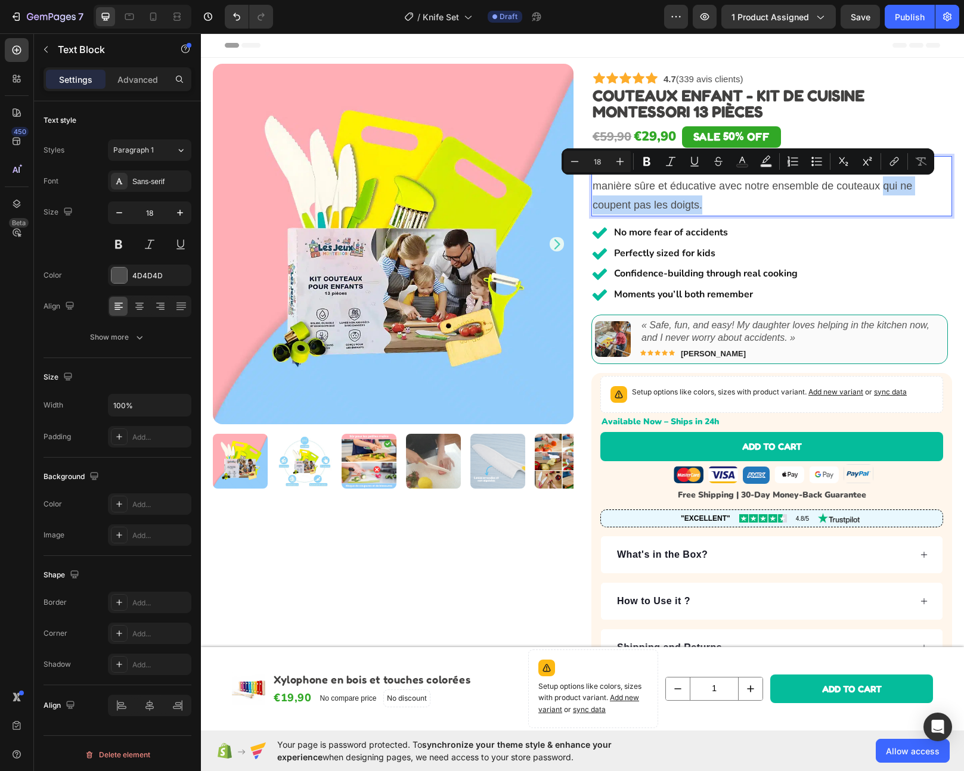
drag, startPoint x: 880, startPoint y: 187, endPoint x: 883, endPoint y: 203, distance: 16.4
click at [883, 203] on p "Offrez à votre enfant la liberté de participer en cuisine avec vous de manière …" at bounding box center [772, 186] width 358 height 58
click at [794, 201] on p "Offrez à votre enfant la liberté de participer en cuisine avec vous de manière …" at bounding box center [772, 186] width 358 height 58
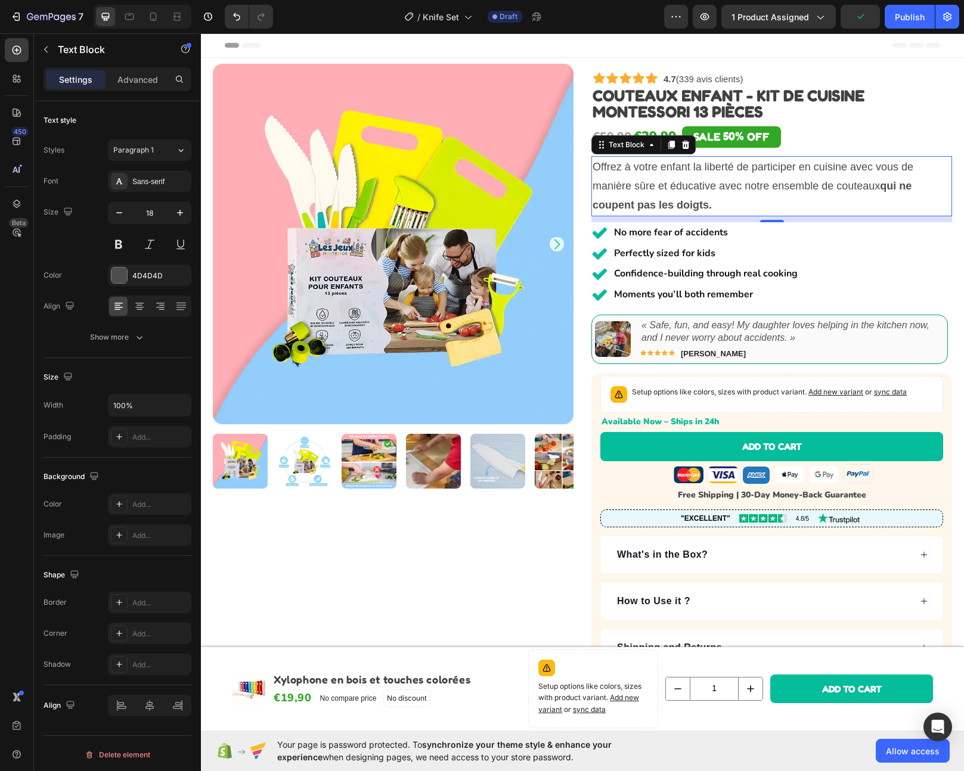
click at [661, 234] on strong "No more fear of accidents" at bounding box center [671, 232] width 114 height 13
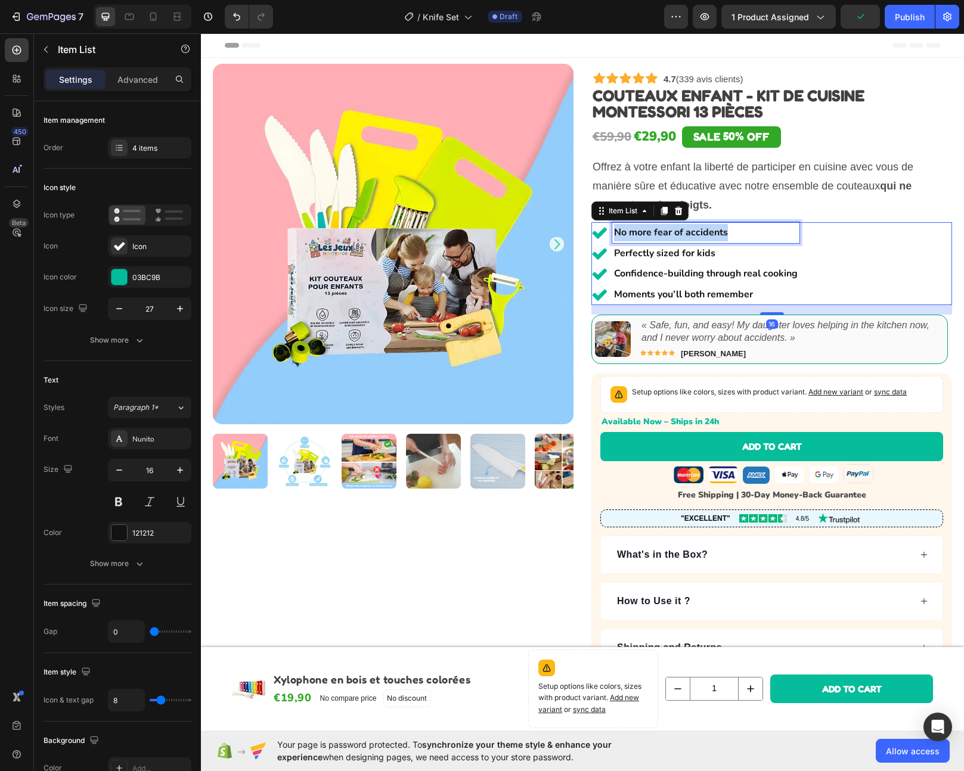
click at [661, 234] on strong "No more fear of accidents" at bounding box center [671, 232] width 114 height 13
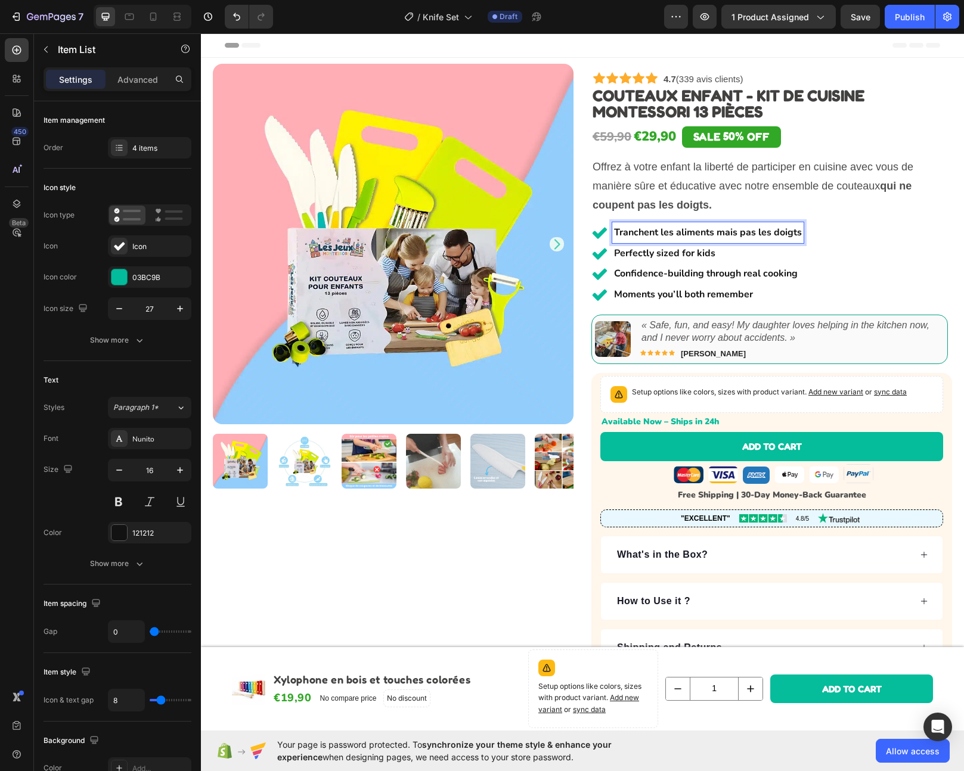
click at [677, 238] on strong "Tranchent les aliments mais pas les doigts" at bounding box center [708, 232] width 188 height 13
click at [654, 234] on strong "Tranchent les aliments mais pas les doigts" at bounding box center [708, 232] width 188 height 13
click at [631, 237] on strong "Tranchent les aliments mais pas les doigts" at bounding box center [708, 232] width 188 height 13
click at [719, 237] on strong "Tranchent les aliments mais pas les doigts" at bounding box center [708, 232] width 188 height 13
click at [201, 33] on lt-span ", mais" at bounding box center [201, 33] width 0 height 0
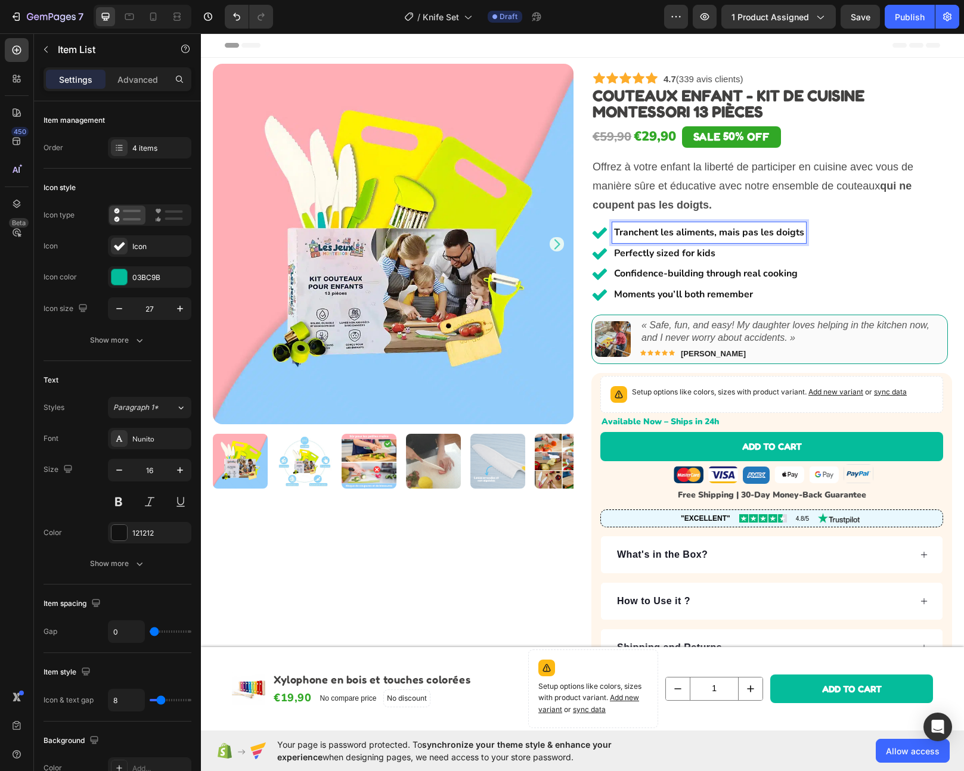
click at [652, 255] on strong "Perfectly sized for kids" at bounding box center [664, 253] width 101 height 13
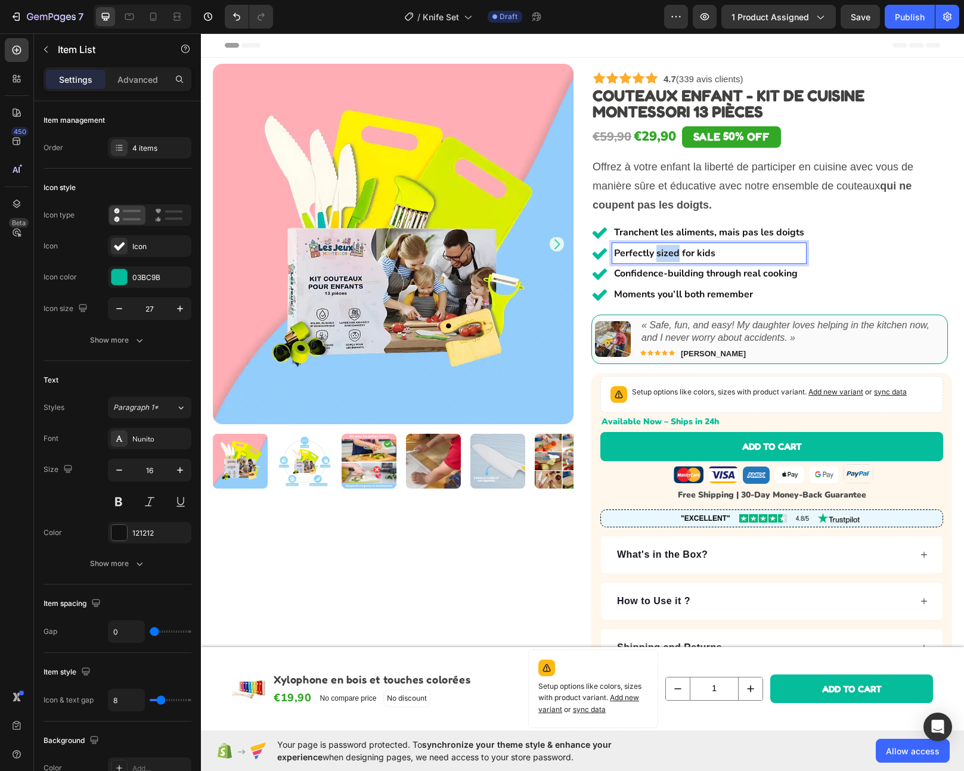
click at [652, 255] on strong "Perfectly sized for kids" at bounding box center [664, 253] width 101 height 13
click at [689, 275] on strong "Confidence-building through real cooking" at bounding box center [706, 273] width 184 height 13
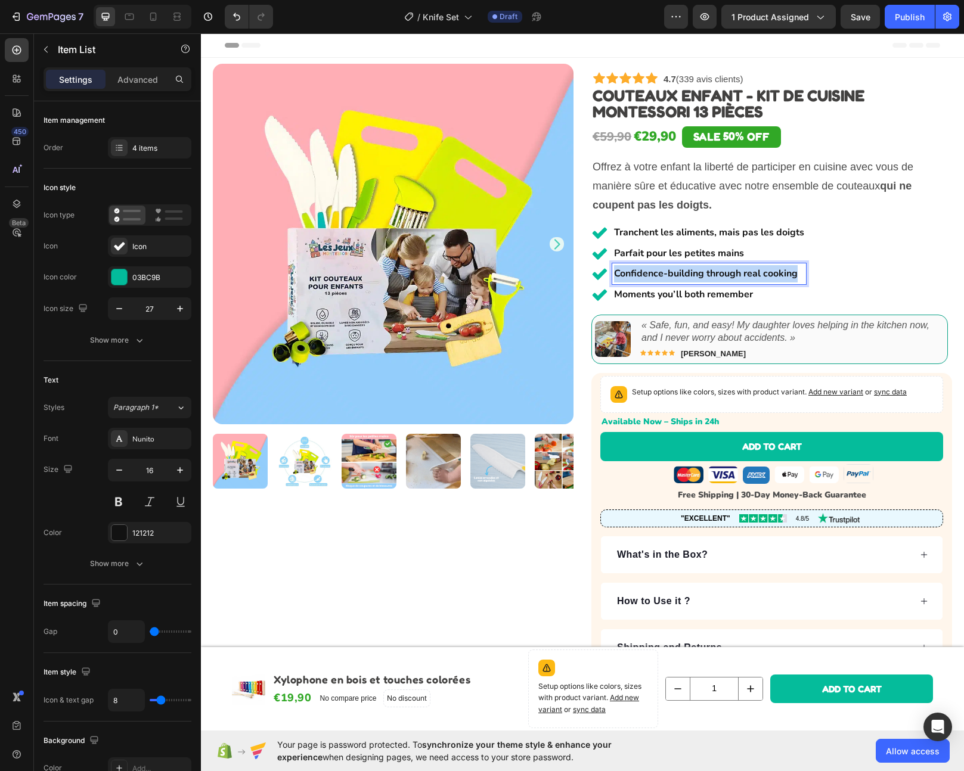
click at [689, 275] on strong "Confidence-building through real cooking" at bounding box center [706, 273] width 184 height 13
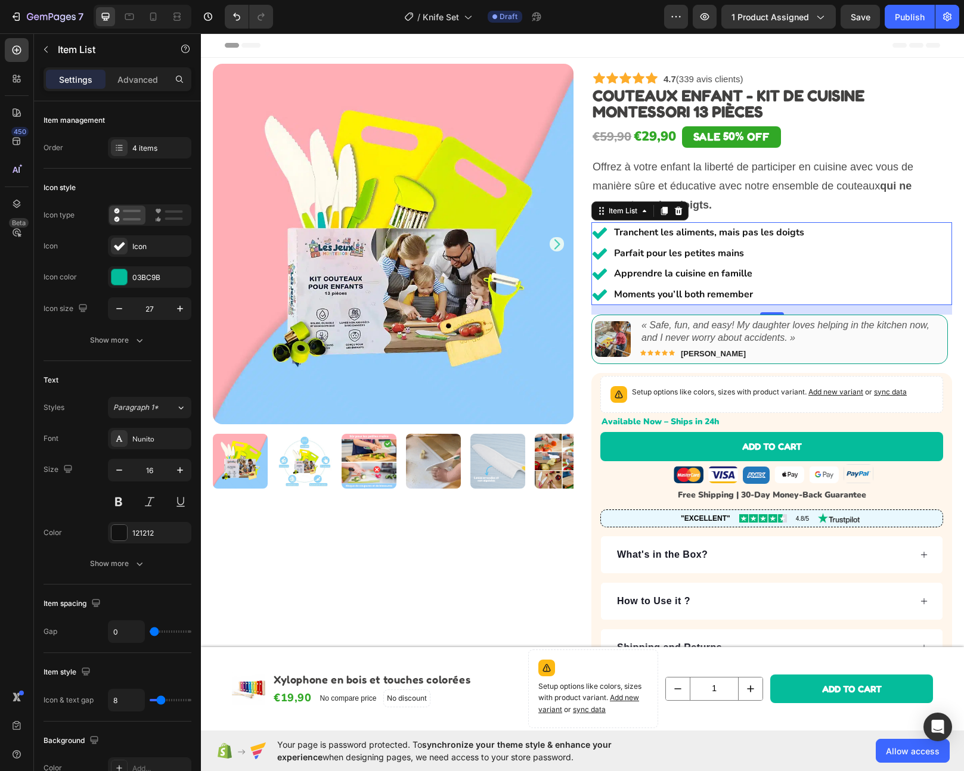
click at [671, 295] on strong "Moments you’ll both remember" at bounding box center [683, 294] width 139 height 13
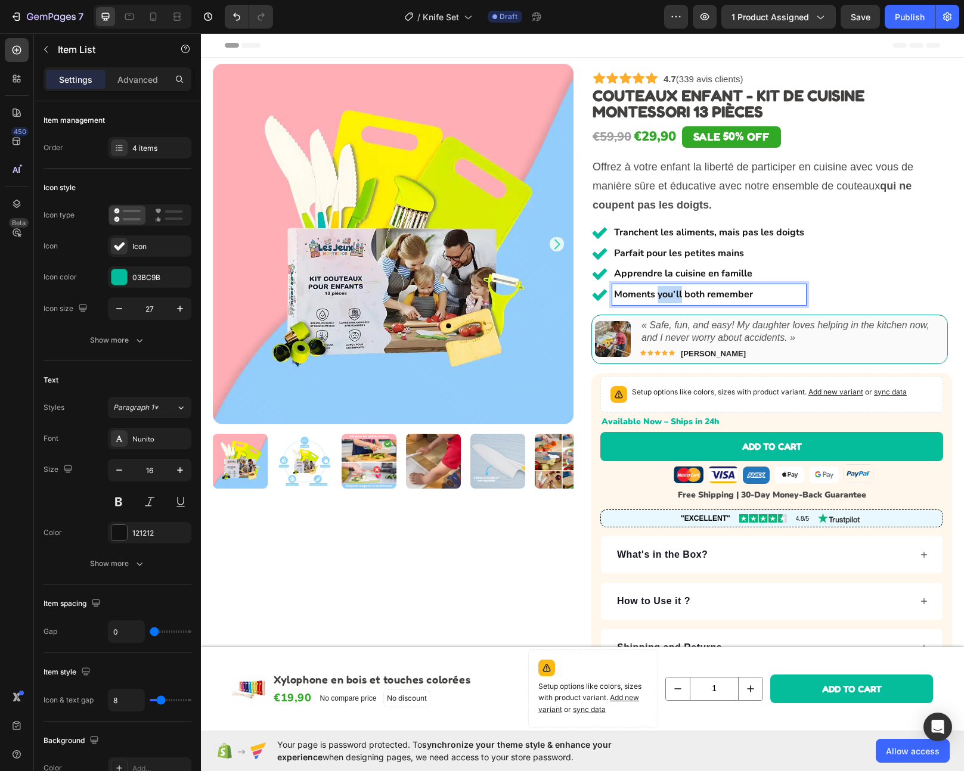
click at [671, 295] on strong "Moments you’ll both remember" at bounding box center [683, 294] width 139 height 13
click at [858, 286] on div "Tranchent les aliments, mais pas les doigts Parfait pour les petites mains Appr…" at bounding box center [771, 263] width 361 height 83
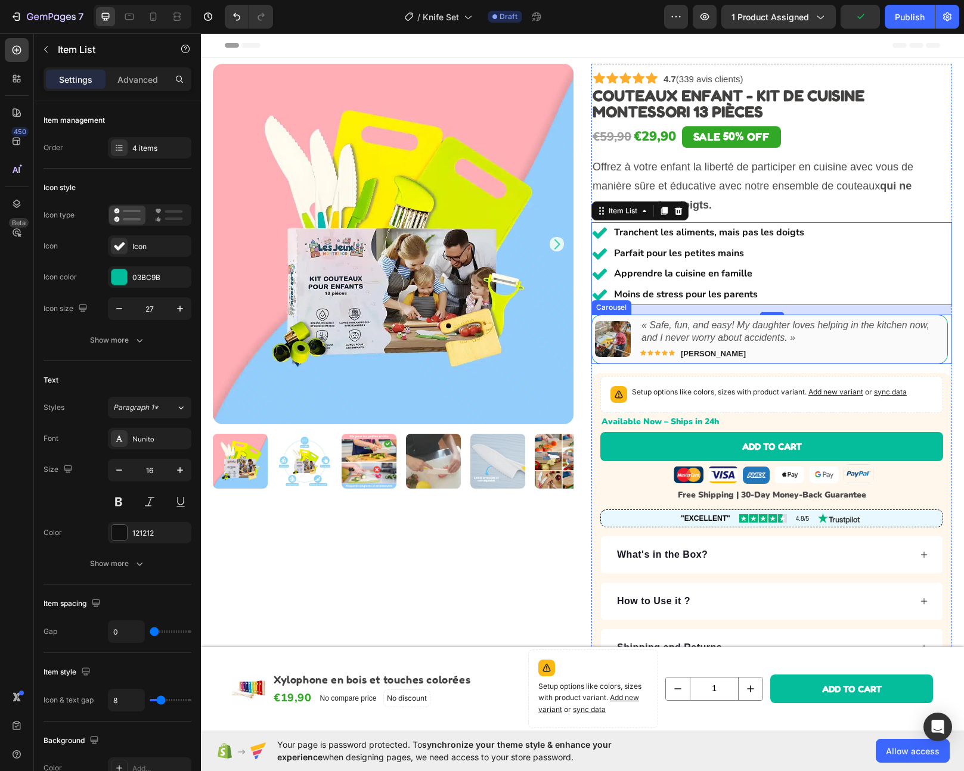
click at [929, 340] on icon "Carousel Next Arrow" at bounding box center [933, 339] width 12 height 12
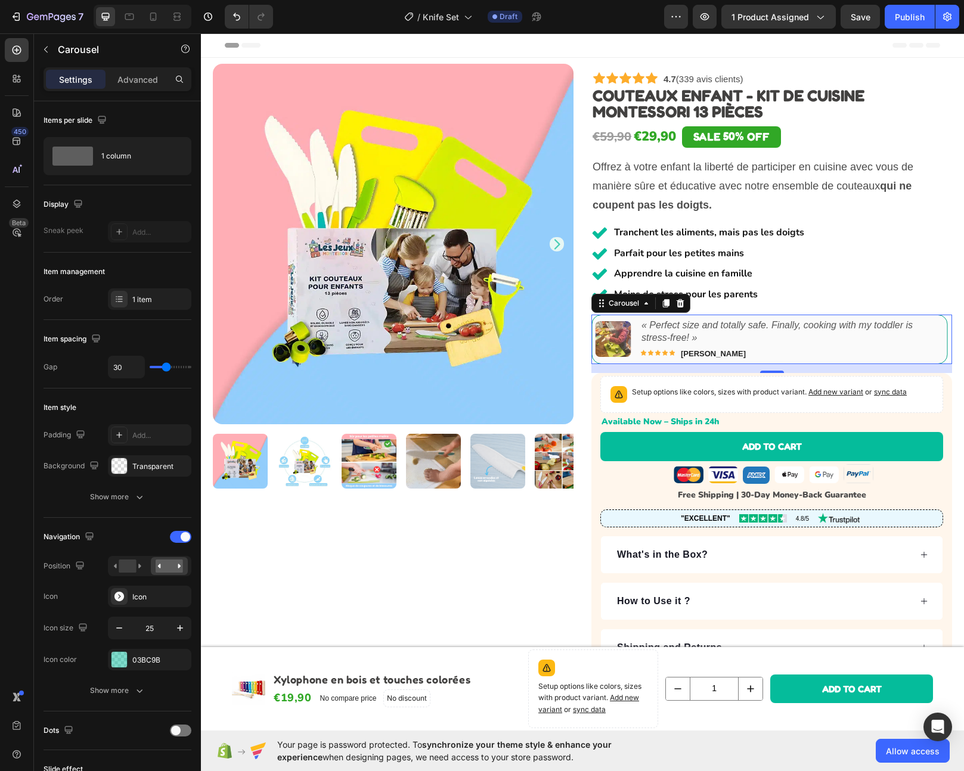
click at [678, 333] on icon "« Perfect size and totally safe. Finally, cooking with my toddler is stress-fre…" at bounding box center [776, 331] width 271 height 23
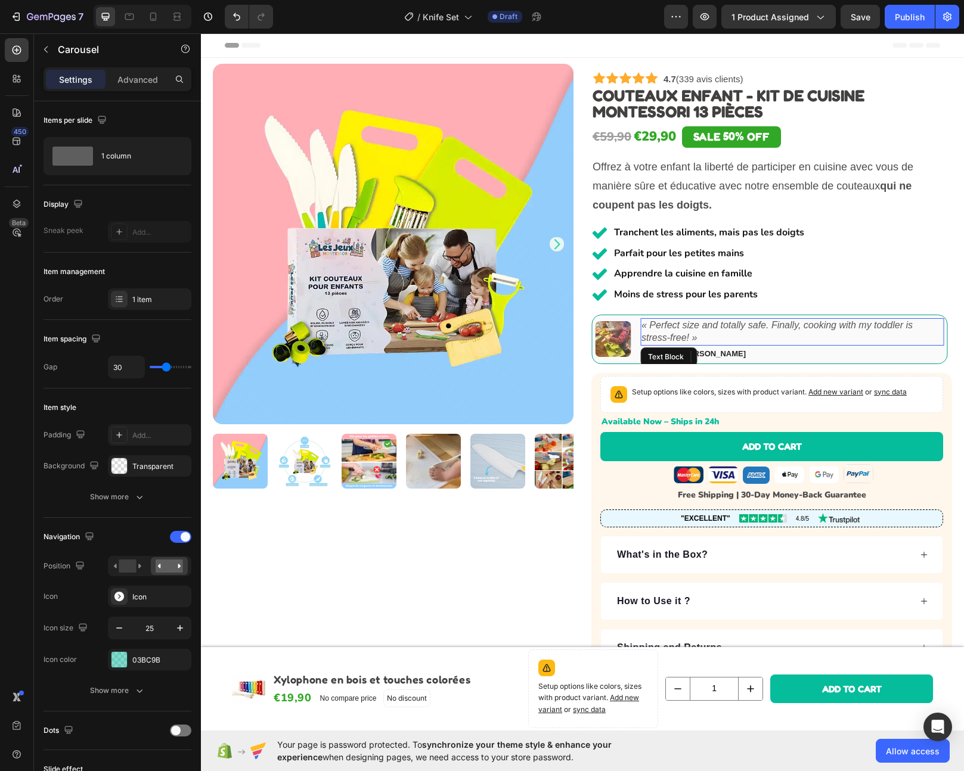
click at [678, 333] on icon "« Perfect size and totally safe. Finally, cooking with my toddler is stress-fre…" at bounding box center [776, 331] width 271 height 23
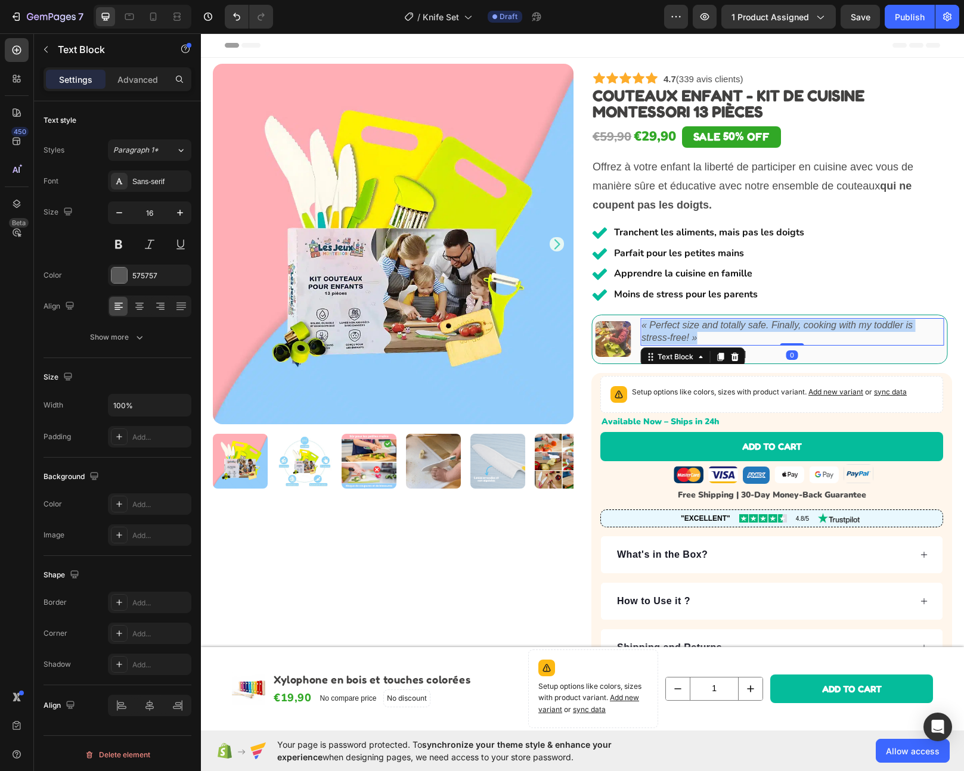
click at [678, 333] on icon "« Perfect size and totally safe. Finally, cooking with my toddler is stress-fre…" at bounding box center [776, 331] width 271 height 23
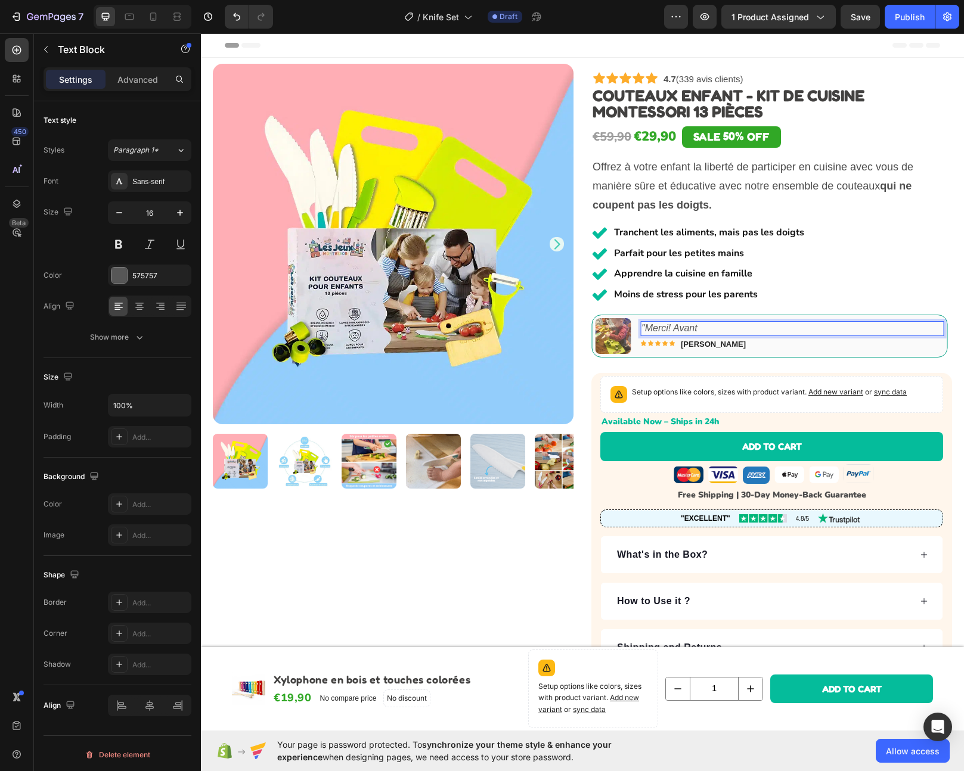
click at [713, 329] on p ""Merci! Avant" at bounding box center [792, 328] width 302 height 13
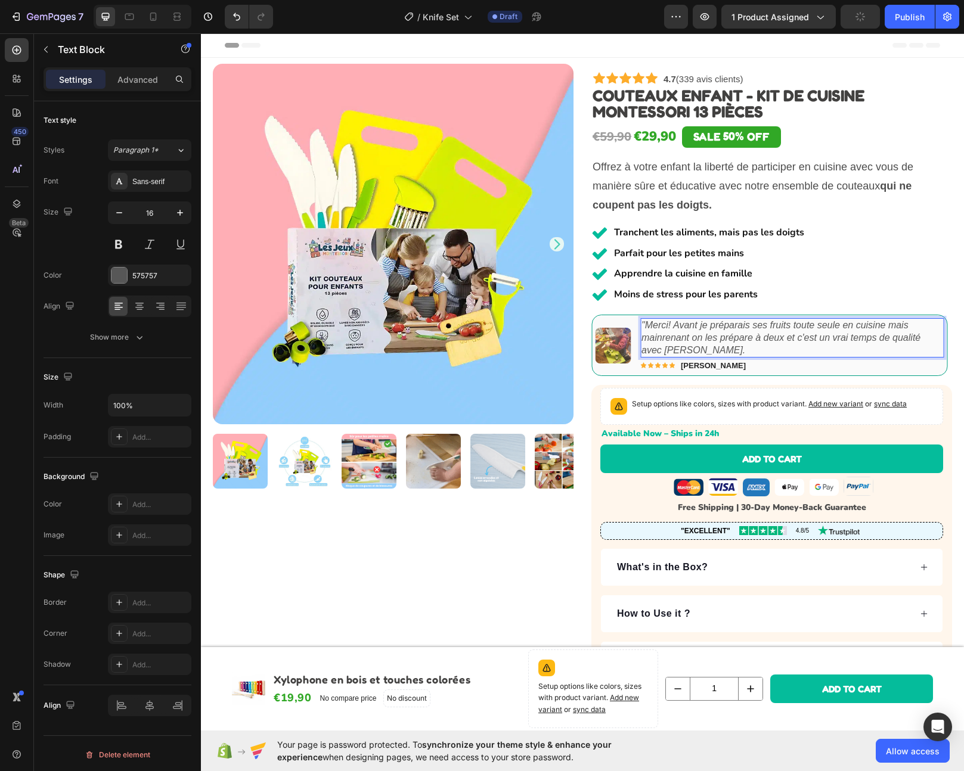
click at [671, 337] on icon ""Merci! Avant je préparais ses fruits toute seule en cuisine mais mainrenant on…" at bounding box center [780, 337] width 279 height 35
click at [886, 324] on icon ""Merci! Avant je préparais ses fruits toute seule en cuisine mais maintenant on…" at bounding box center [780, 337] width 278 height 35
click at [201, 33] on lt-span ", mais" at bounding box center [201, 33] width 0 height 0
click at [693, 339] on icon ""Merci! Avant je préparais ses fruits toute seule en cuisine, mais maintenant o…" at bounding box center [780, 337] width 278 height 35
click at [201, 33] on lt-span ", on" at bounding box center [201, 33] width 0 height 0
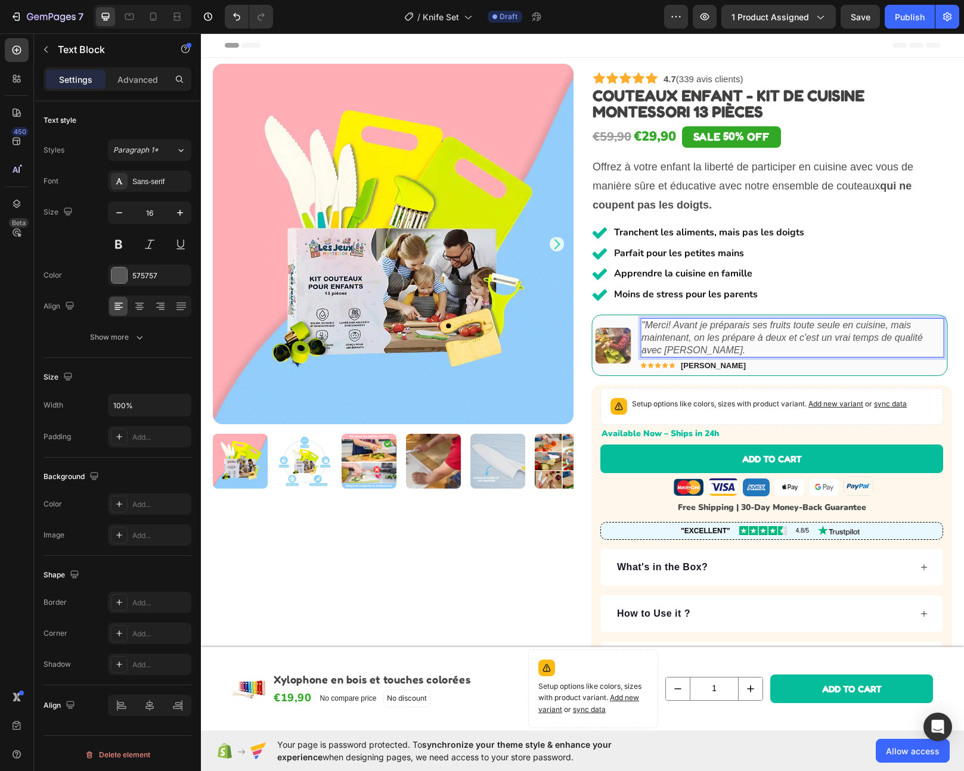
click at [698, 328] on icon ""Merci! Avant je préparais ses fruits toute seule en cuisine, mais maintenant, …" at bounding box center [781, 337] width 281 height 35
click at [201, 33] on lt-span ", je" at bounding box center [201, 33] width 0 height 0
click at [654, 327] on icon ""Merci! Avant, je préparais ses fruits toute seule en cuisine, mais maintenant,…" at bounding box center [781, 337] width 281 height 35
click at [201, 33] on lt-div "Le point d’exclamation est précédé d’une espace fine insécable. Merci ! Ignorer" at bounding box center [201, 33] width 0 height 0
click at [201, 33] on lt-span "Merci !" at bounding box center [201, 33] width 0 height 0
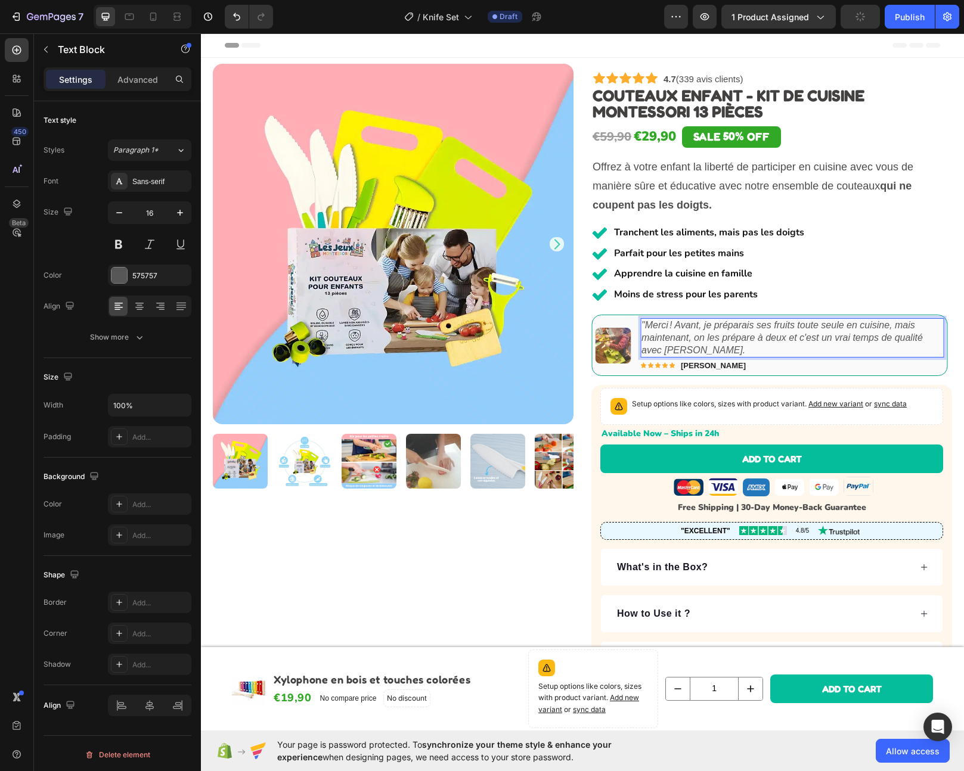
click at [749, 349] on p ""Merci ! Avant, je préparais ses fruits toute seule en cuisine, mais maintenant…" at bounding box center [792, 338] width 302 height 37
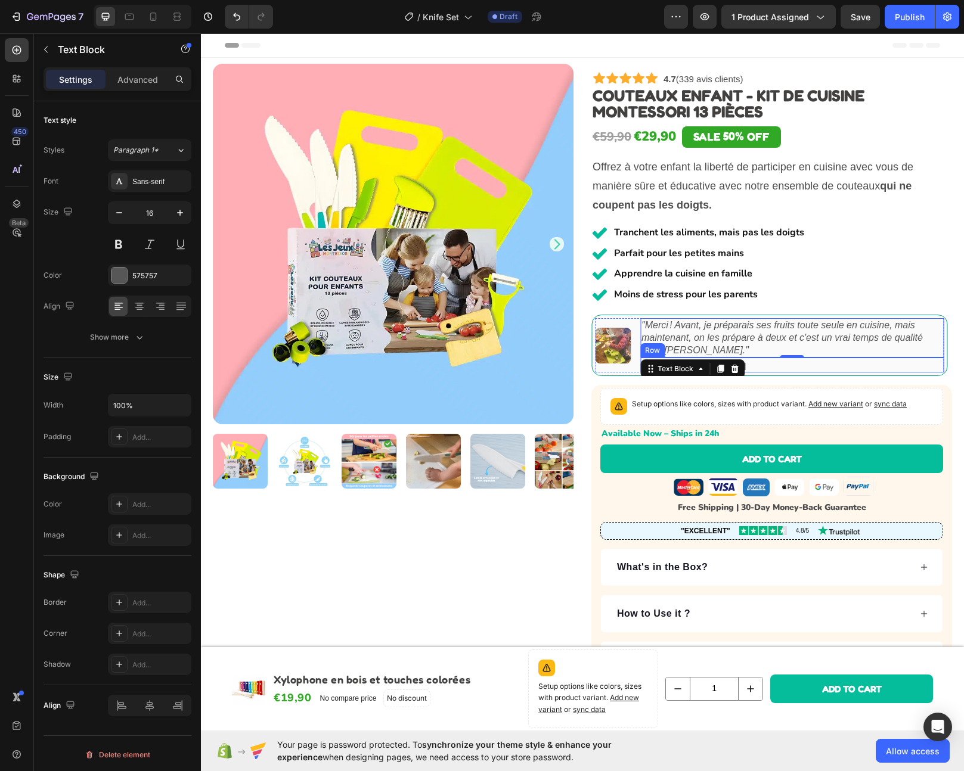
click at [770, 364] on div "Icon Icon Icon Icon Icon Icon List [PERSON_NAME] Text Block Row" at bounding box center [792, 365] width 304 height 15
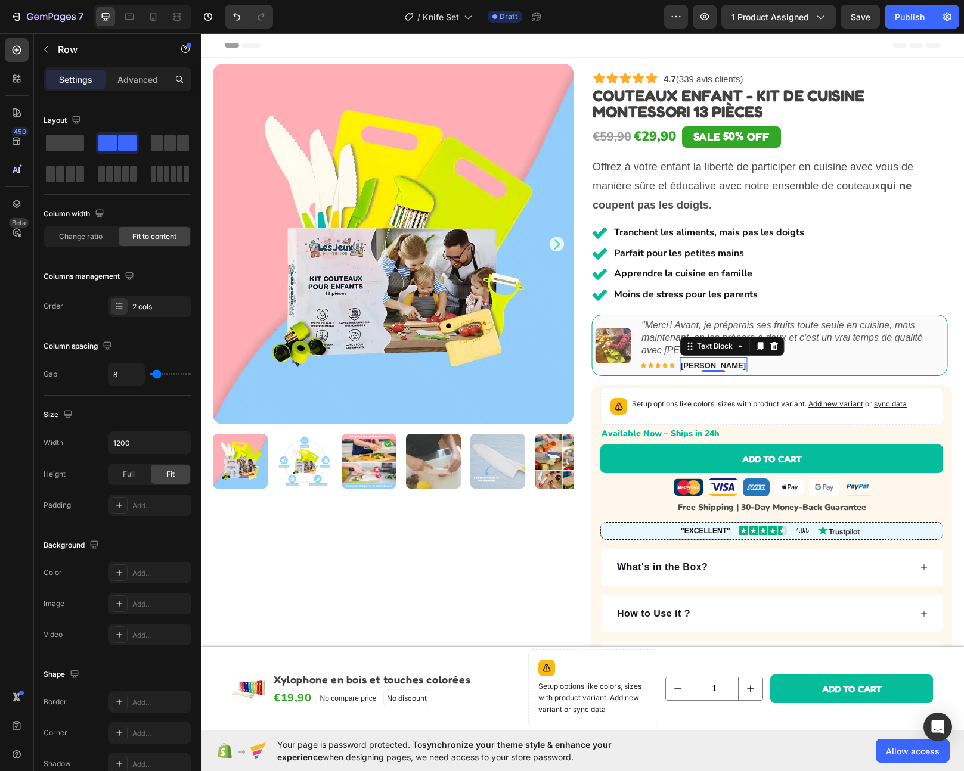
click at [692, 364] on strong "[PERSON_NAME]" at bounding box center [713, 365] width 65 height 9
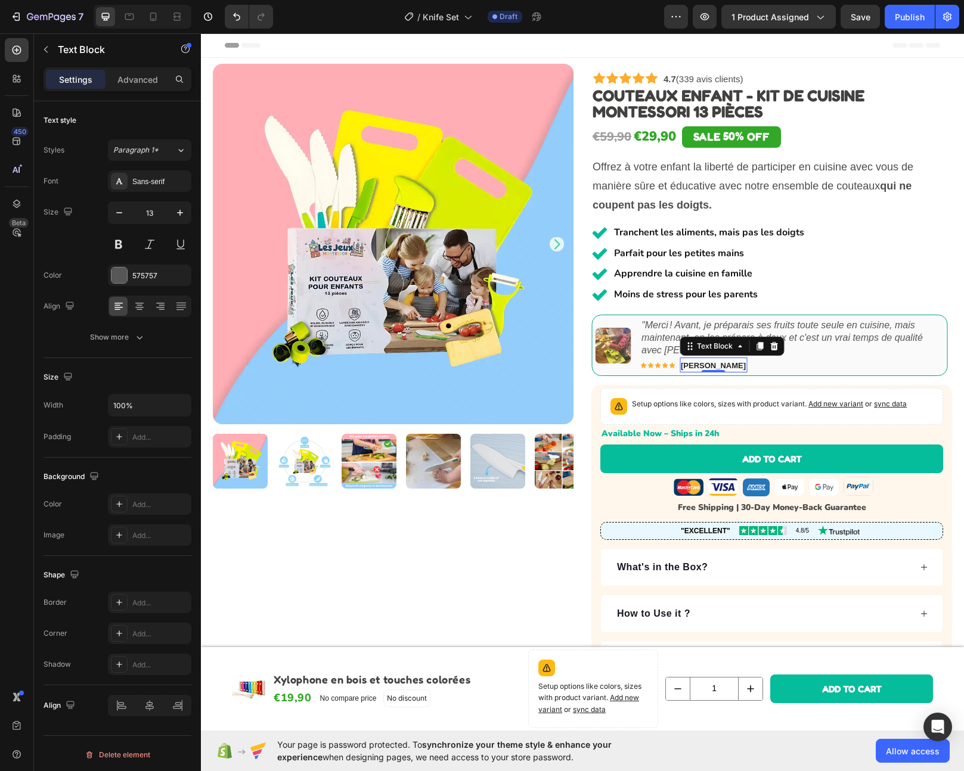
click at [692, 364] on strong "[PERSON_NAME]" at bounding box center [713, 365] width 65 height 9
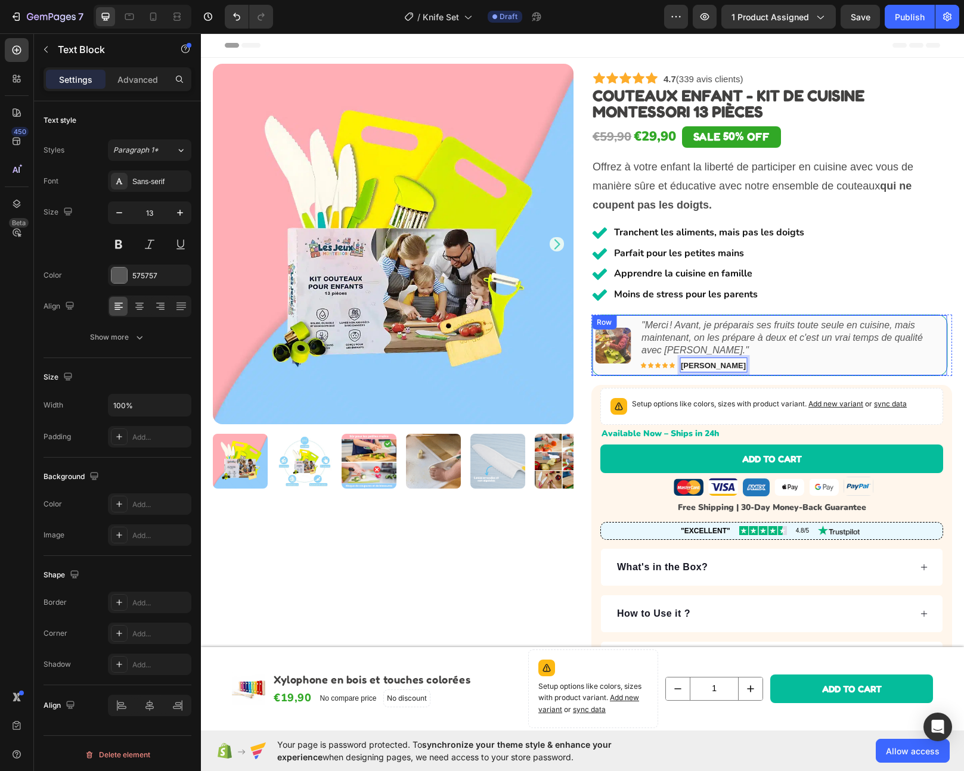
click at [836, 375] on div "Image "Merci ! Avant, je préparais ses fruits toute seule en cuisine, mais main…" at bounding box center [769, 345] width 356 height 61
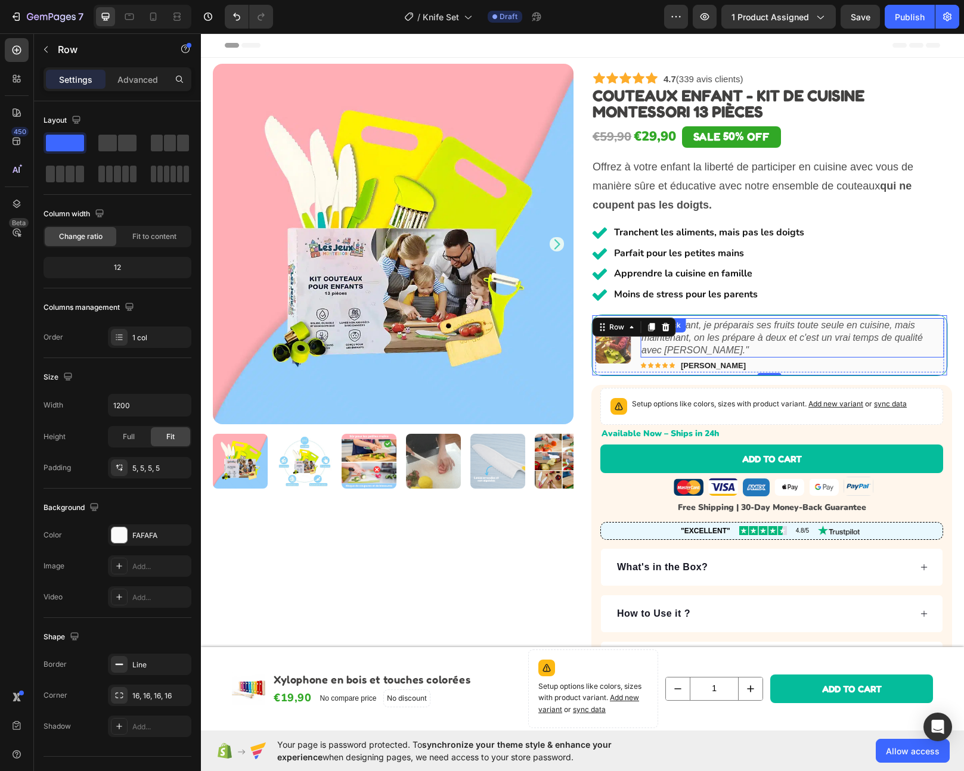
click at [755, 333] on icon ""Merci ! Avant, je préparais ses fruits toute seule en cuisine, mais maintenant…" at bounding box center [781, 337] width 281 height 35
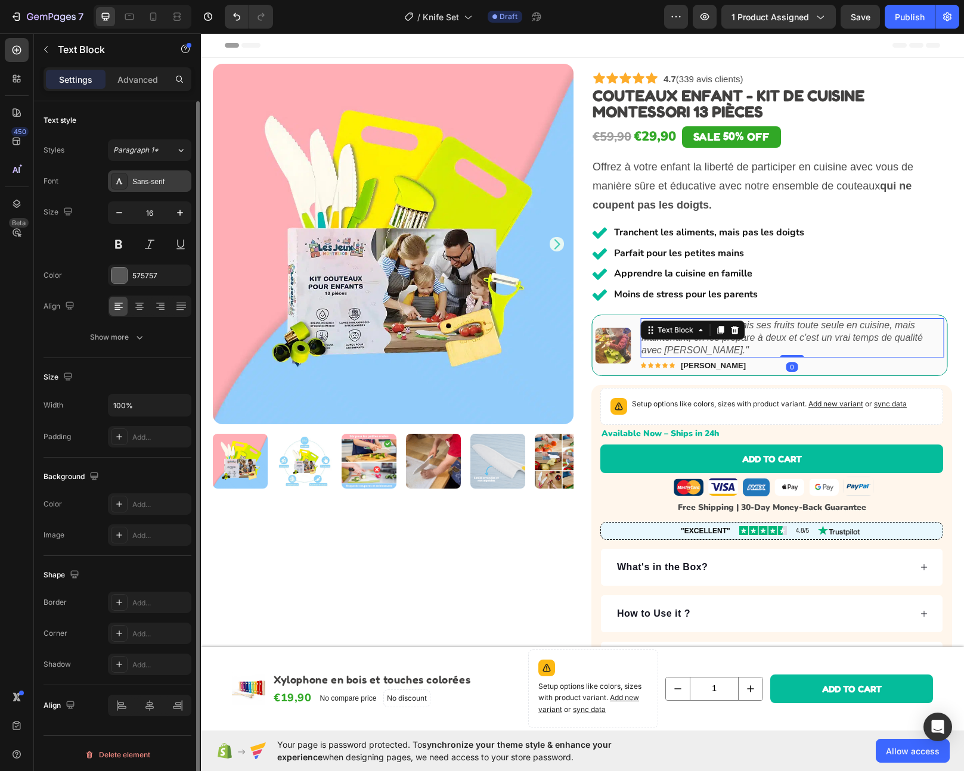
click at [153, 181] on div "Sans-serif" at bounding box center [160, 181] width 56 height 11
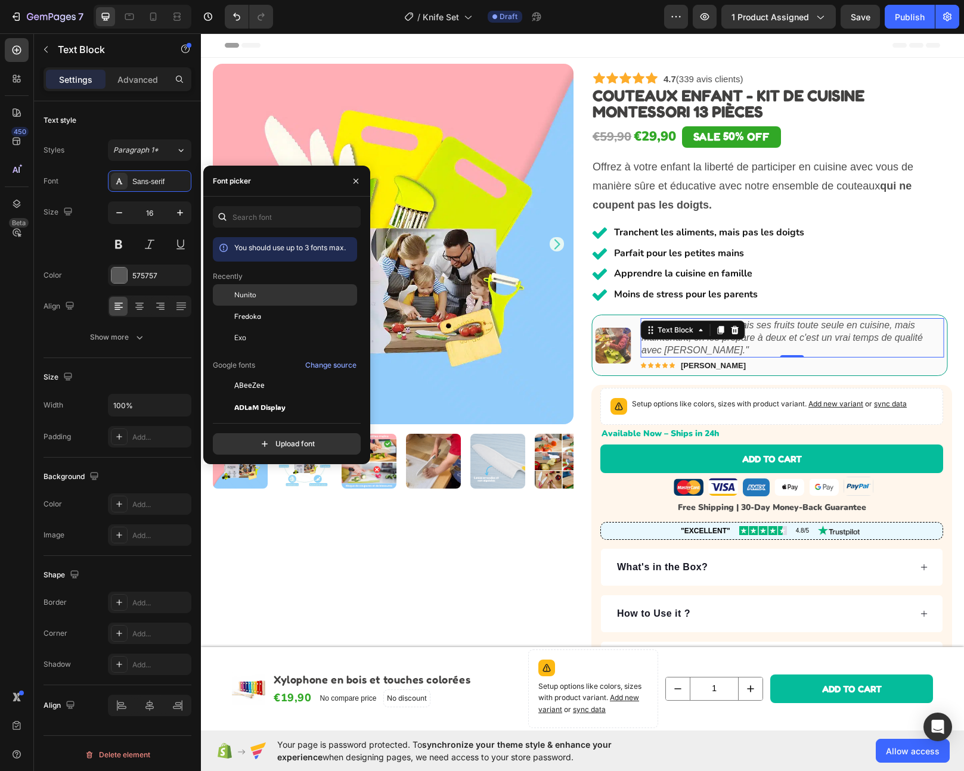
click at [277, 293] on div "Nunito" at bounding box center [294, 295] width 120 height 11
click at [714, 364] on strong "[PERSON_NAME]" at bounding box center [713, 365] width 65 height 9
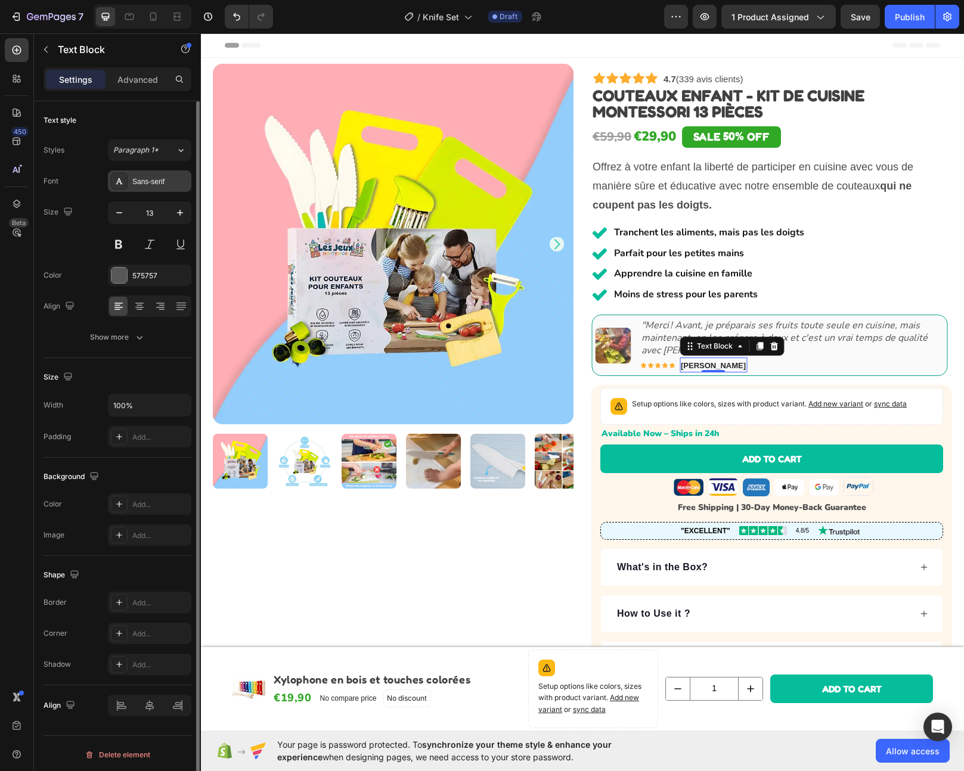
click at [143, 187] on div "Sans-serif" at bounding box center [149, 180] width 83 height 21
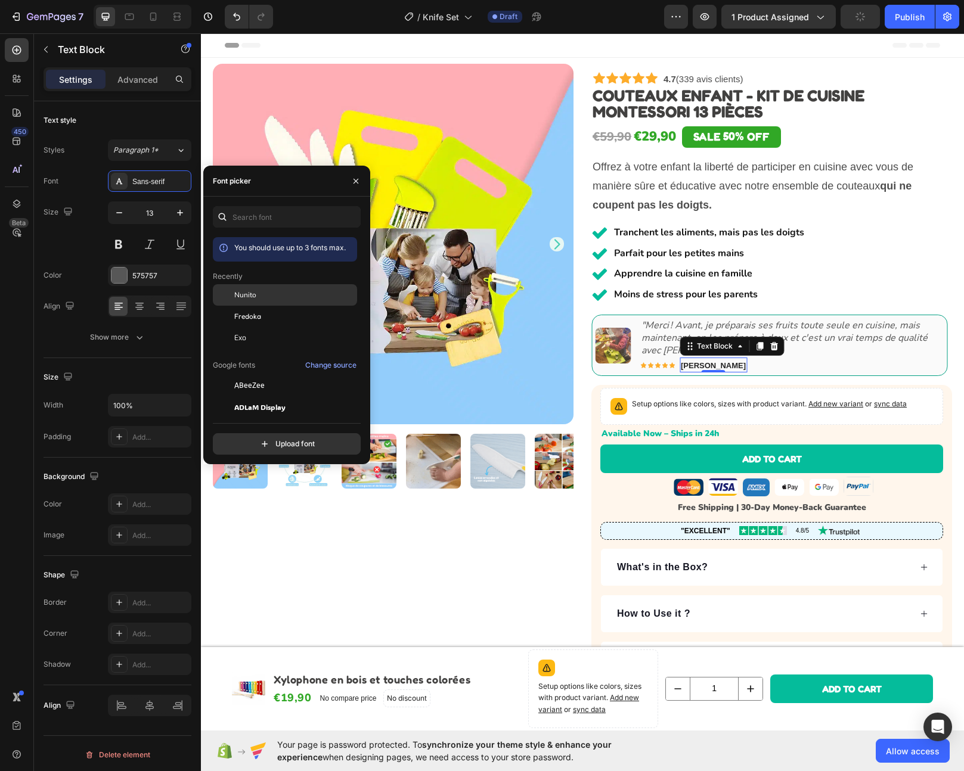
click at [268, 295] on div "Nunito" at bounding box center [294, 295] width 120 height 11
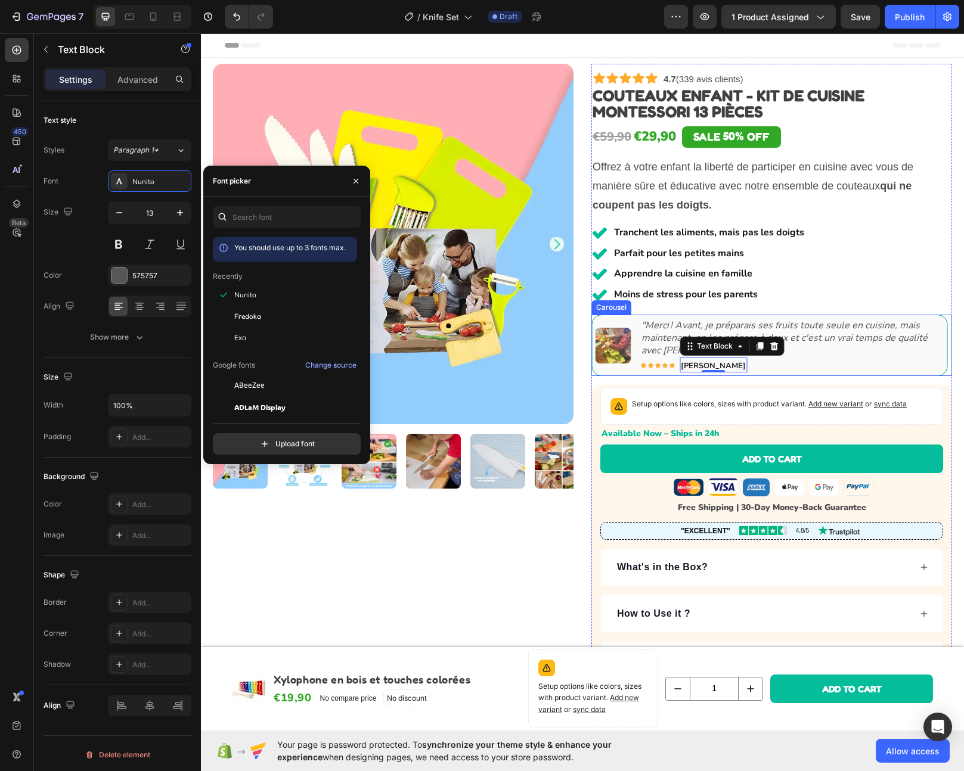
click at [926, 347] on icon "Carousel Next Arrow" at bounding box center [933, 345] width 15 height 15
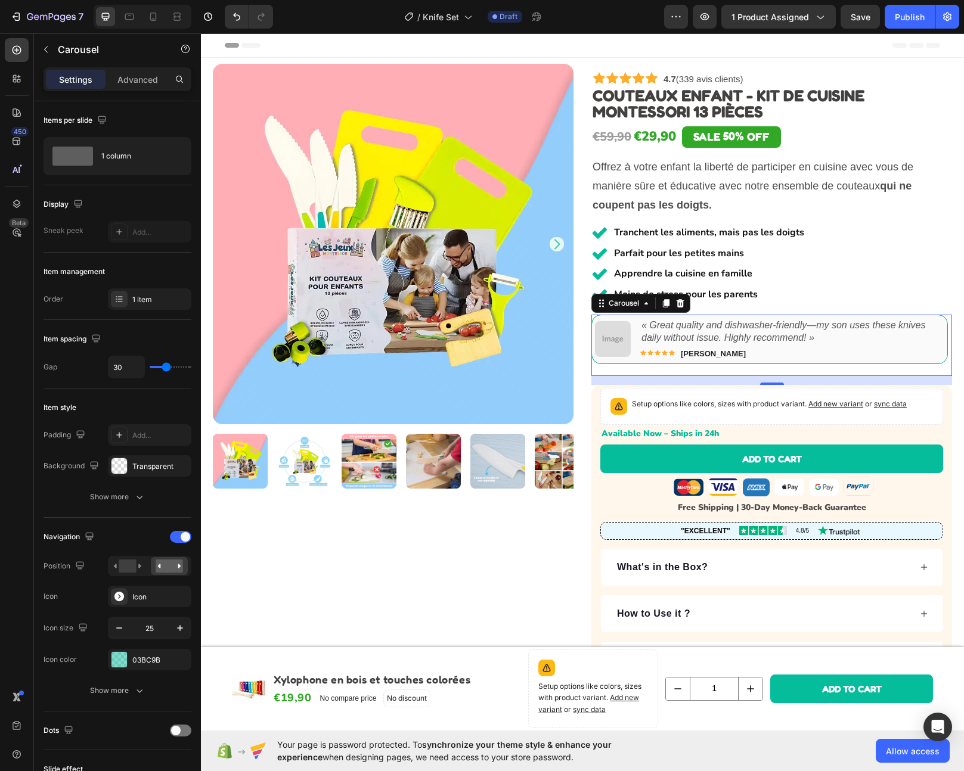
click at [927, 343] on icon "Carousel Next Arrow" at bounding box center [933, 345] width 12 height 12
click at [607, 346] on icon "Carousel Back Arrow" at bounding box center [610, 345] width 12 height 12
click at [615, 331] on img at bounding box center [613, 339] width 36 height 36
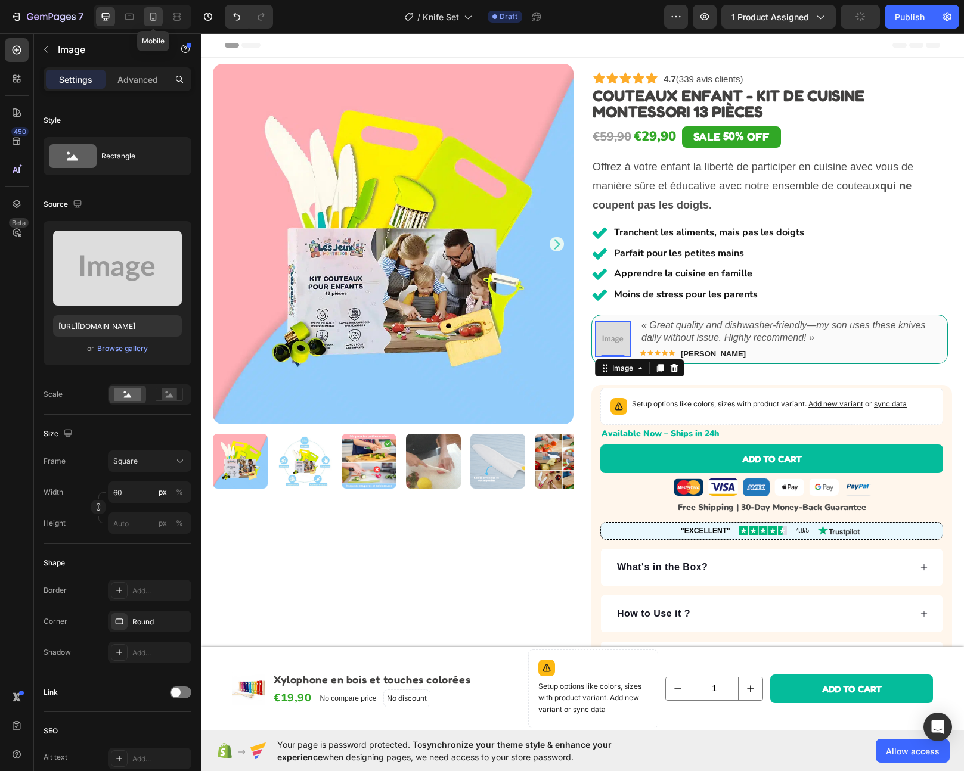
click at [154, 15] on icon at bounding box center [153, 17] width 12 height 12
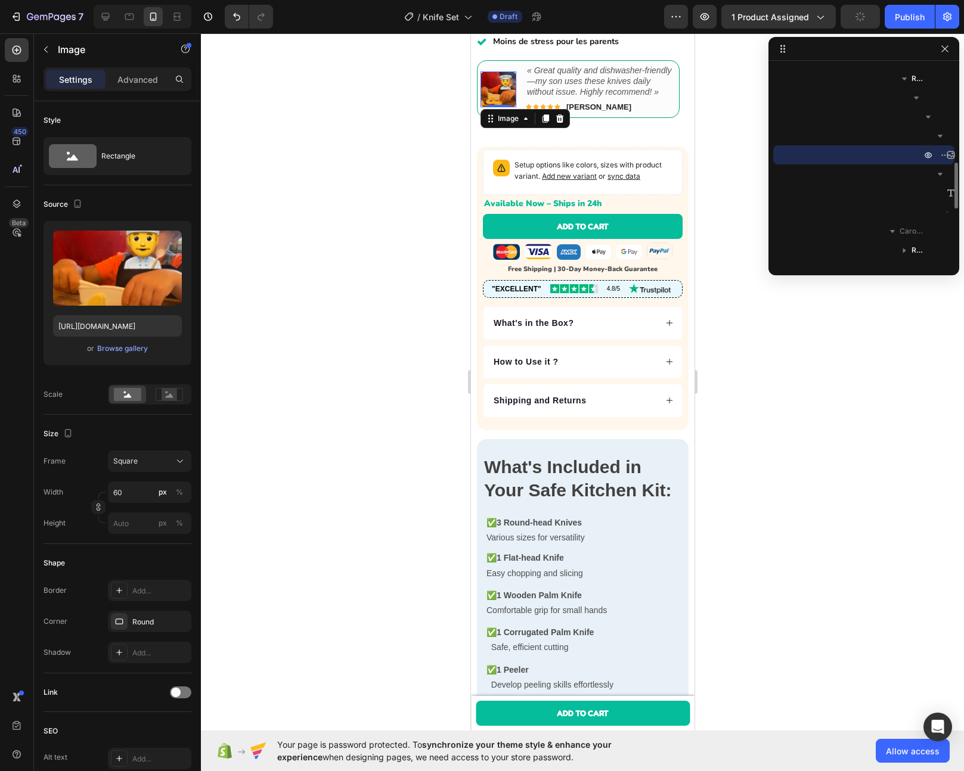
scroll to position [445, 0]
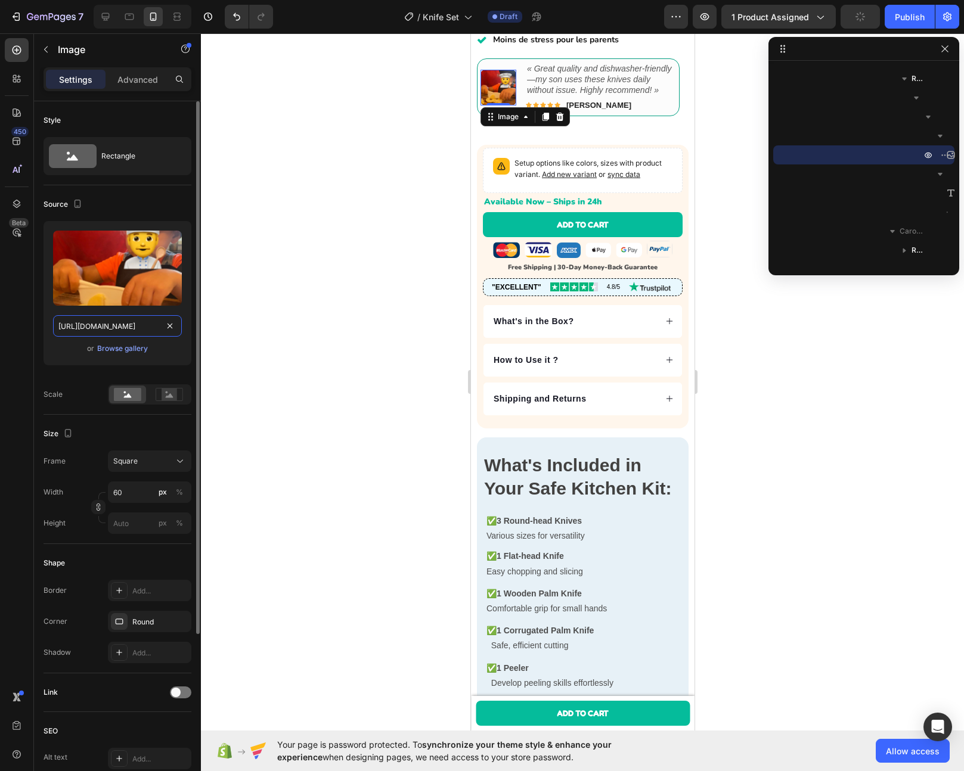
click at [98, 321] on input "[URL][DOMAIN_NAME]" at bounding box center [117, 325] width 129 height 21
drag, startPoint x: 113, startPoint y: 16, endPoint x: 118, endPoint y: 22, distance: 8.0
click at [113, 16] on div at bounding box center [105, 16] width 19 height 19
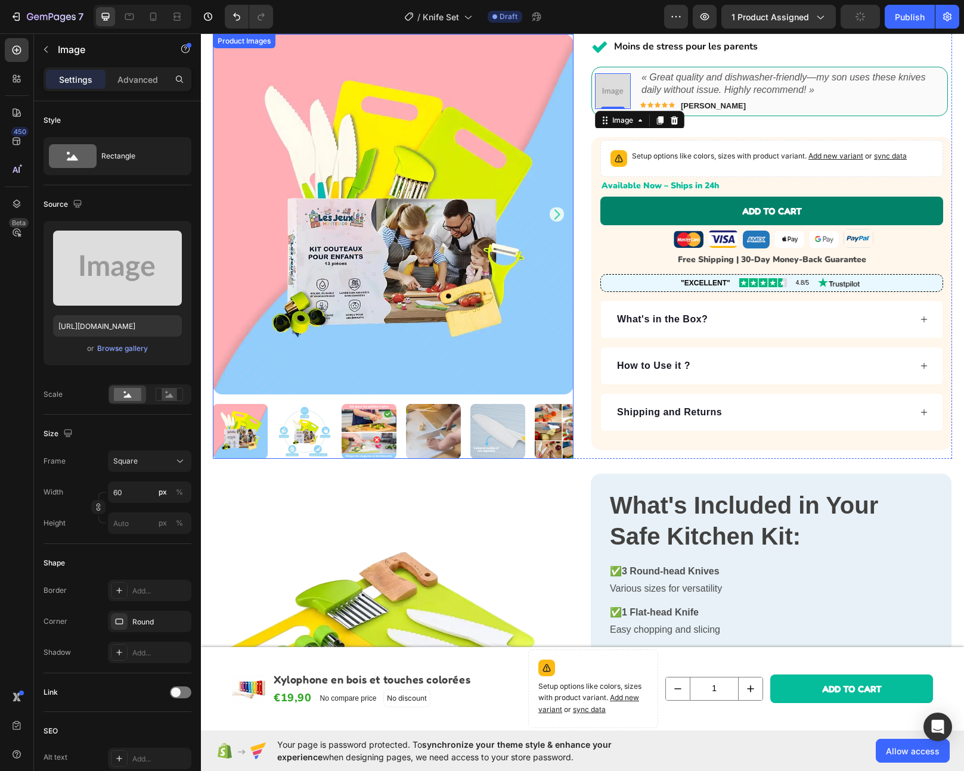
scroll to position [246, 0]
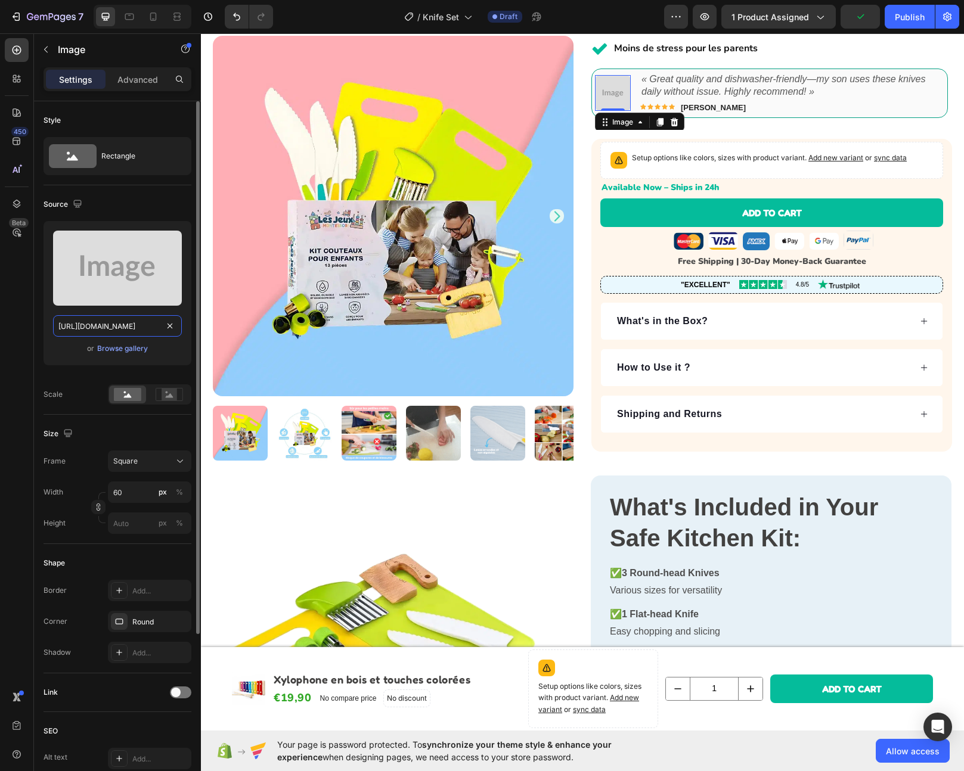
click at [124, 325] on input "[URL][DOMAIN_NAME]" at bounding box center [117, 325] width 129 height 21
paste input "[DOMAIN_NAME][URL]"
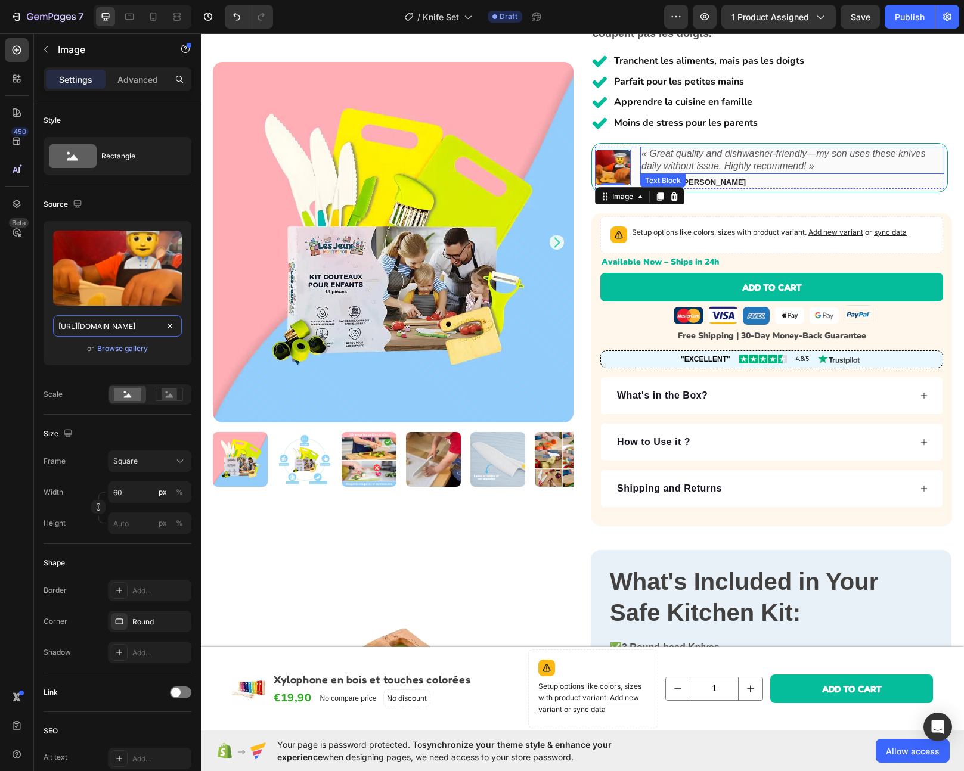
scroll to position [0, 0]
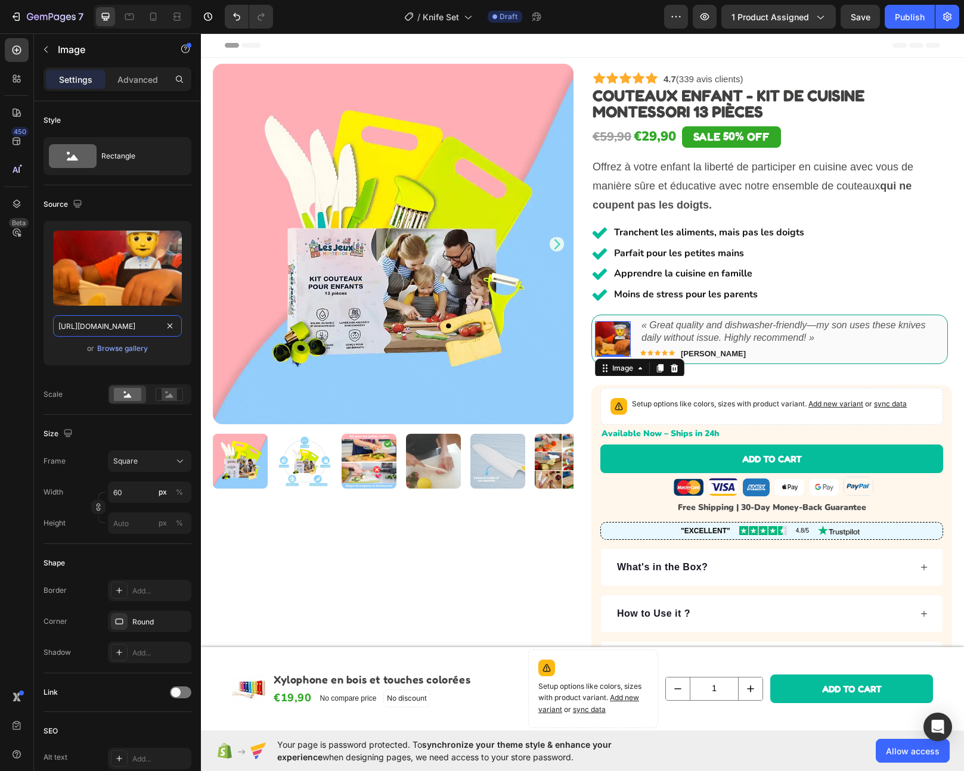
type input "[URL][DOMAIN_NAME]"
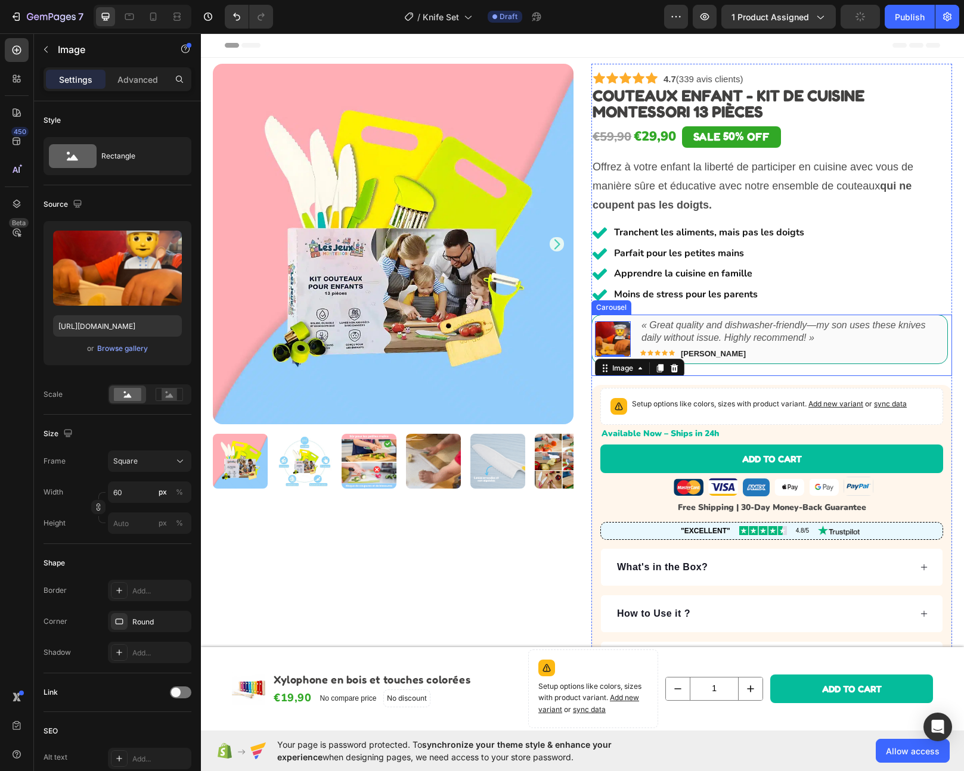
click at [926, 344] on icon "Carousel Next Arrow" at bounding box center [933, 345] width 15 height 15
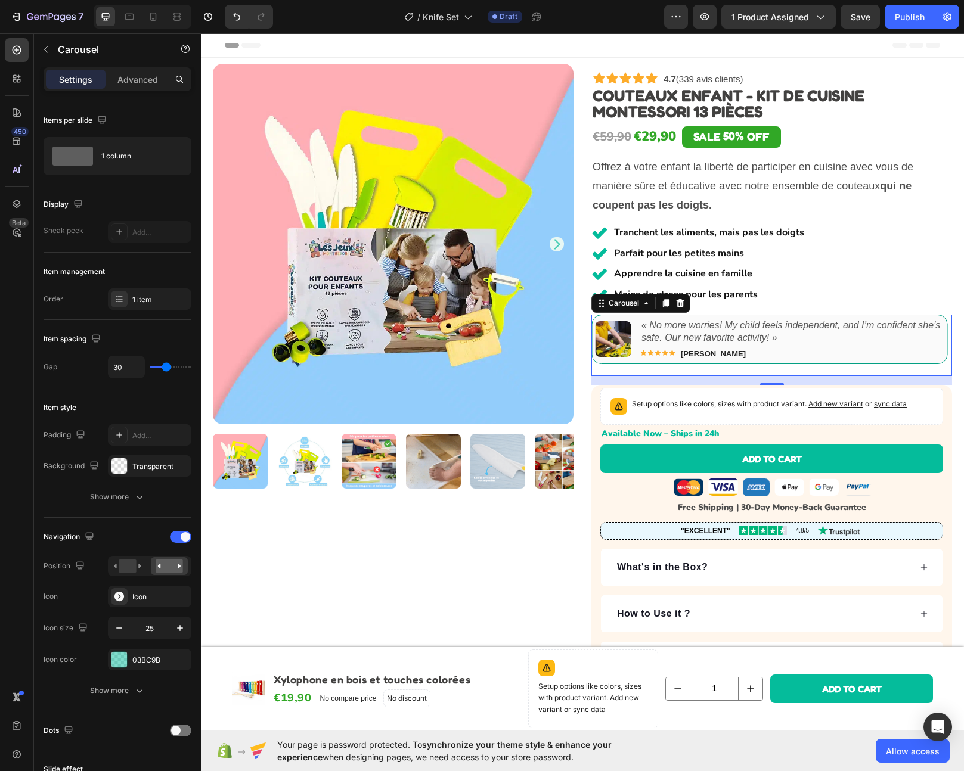
click at [767, 330] on icon "« No more worries! My child feels independent, and I’m confident she’s safe. Ou…" at bounding box center [790, 331] width 299 height 23
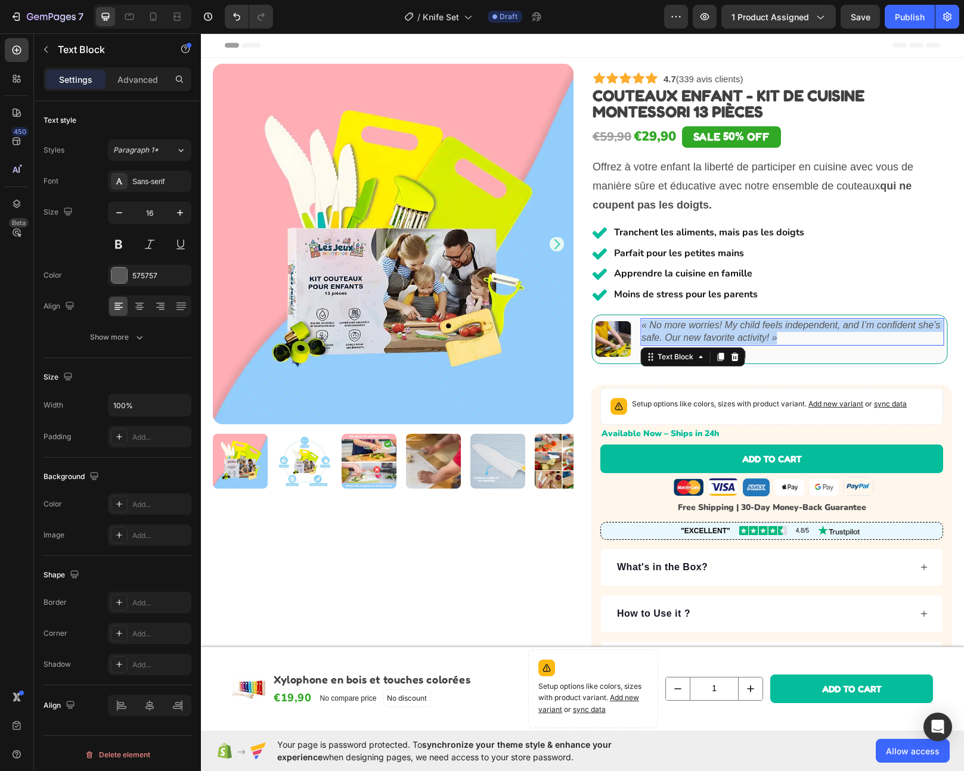
click at [767, 330] on icon "« No more worries! My child feels independent, and I’m confident she’s safe. Ou…" at bounding box center [790, 331] width 299 height 23
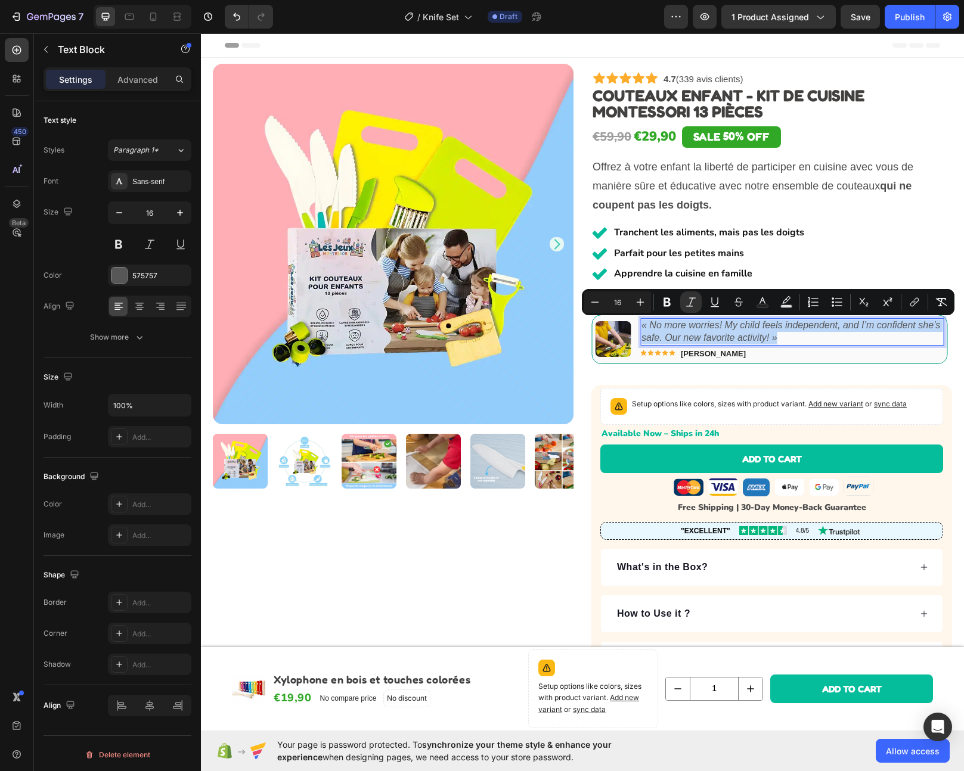
copy icon "« No more worries! My child feels independent, and I’m confident she’s safe. Ou…"
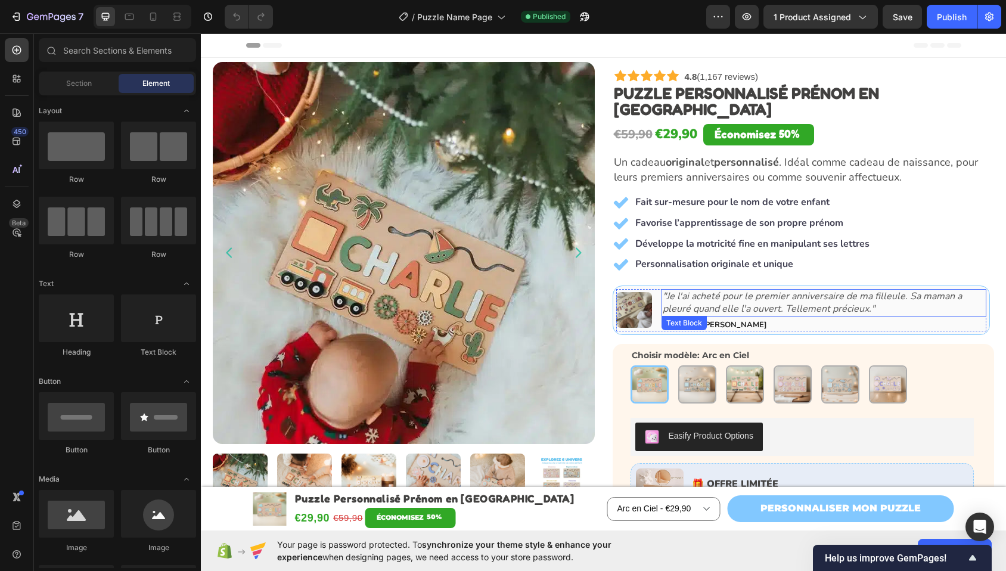
click at [758, 291] on icon ""Je l'ai acheté pour le premier anniversaire de ma filleule. Sa maman a pleuré …" at bounding box center [812, 303] width 299 height 26
